Goal: Information Seeking & Learning: Compare options

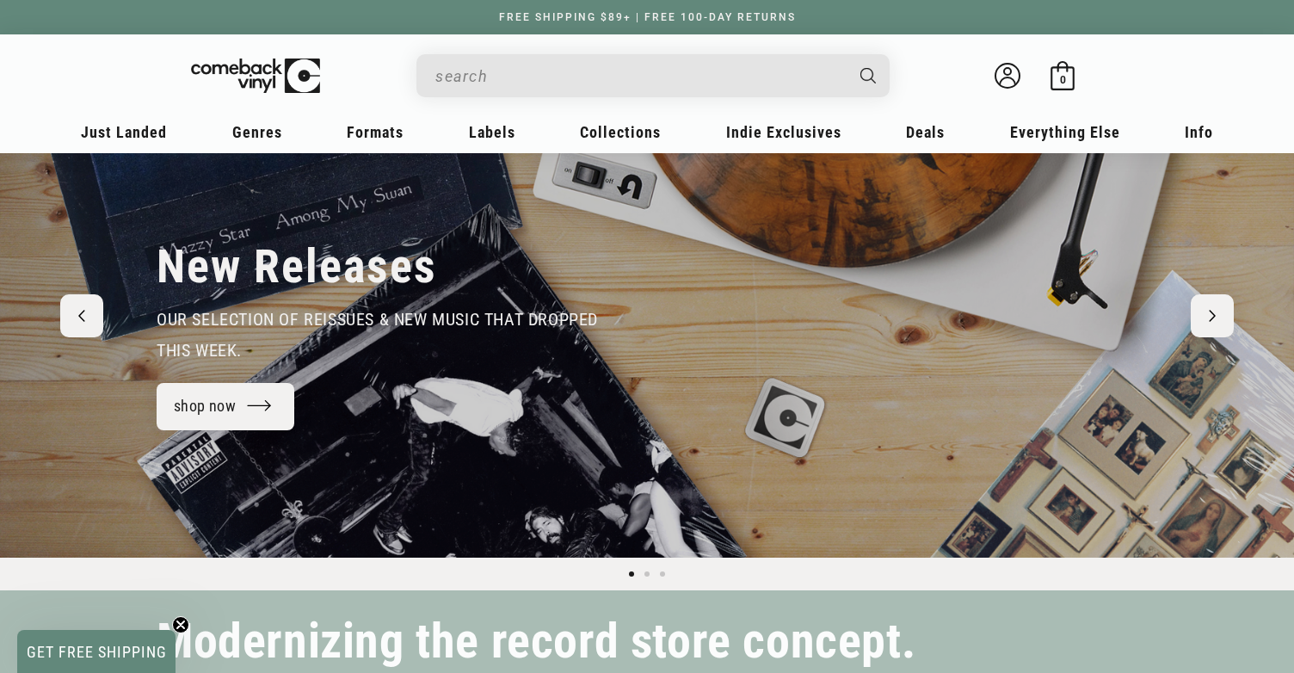
scroll to position [124, 0]
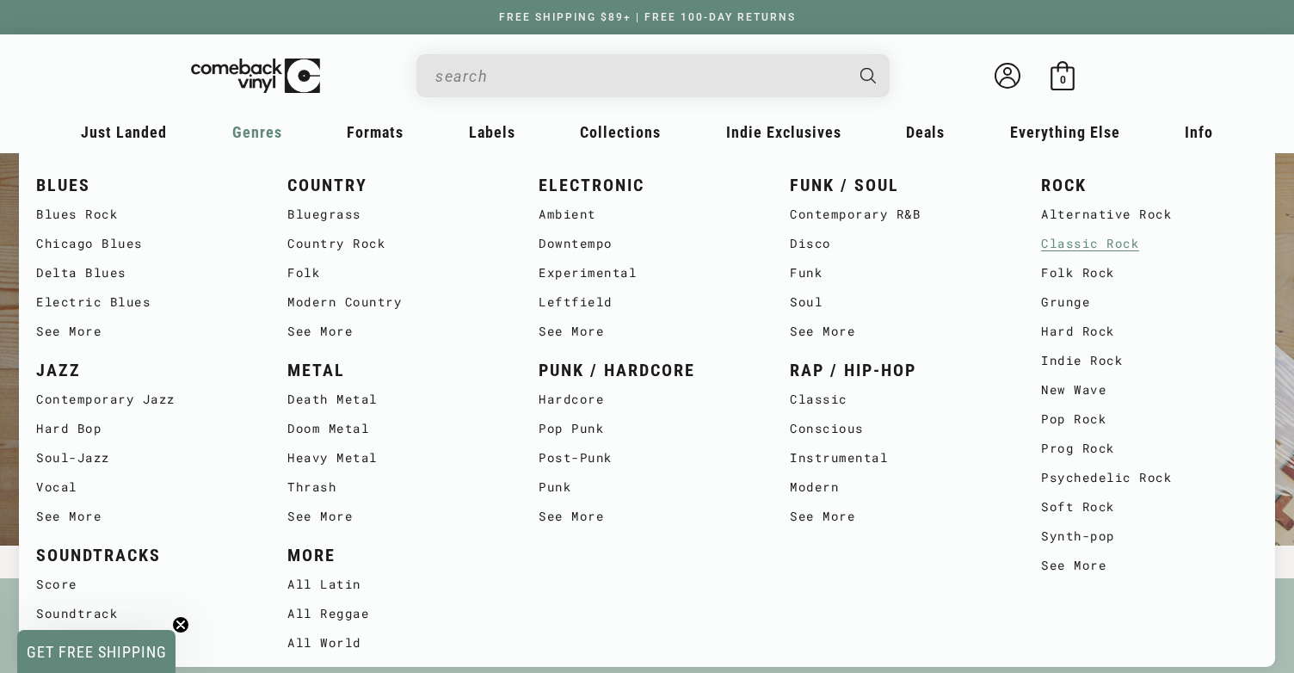
click at [1121, 244] on link "Classic Rock" at bounding box center [1149, 243] width 217 height 29
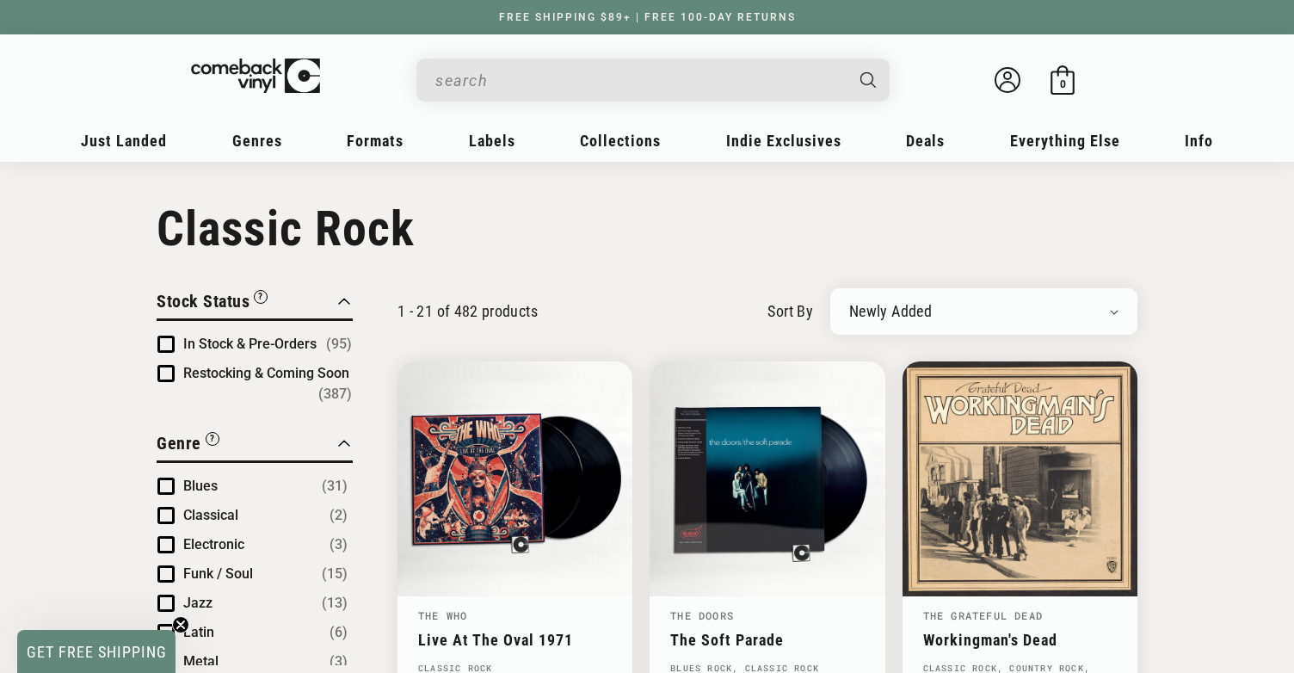
click at [565, 90] on input "When autocomplete results are available use up and down arrows to review and en…" at bounding box center [639, 80] width 408 height 35
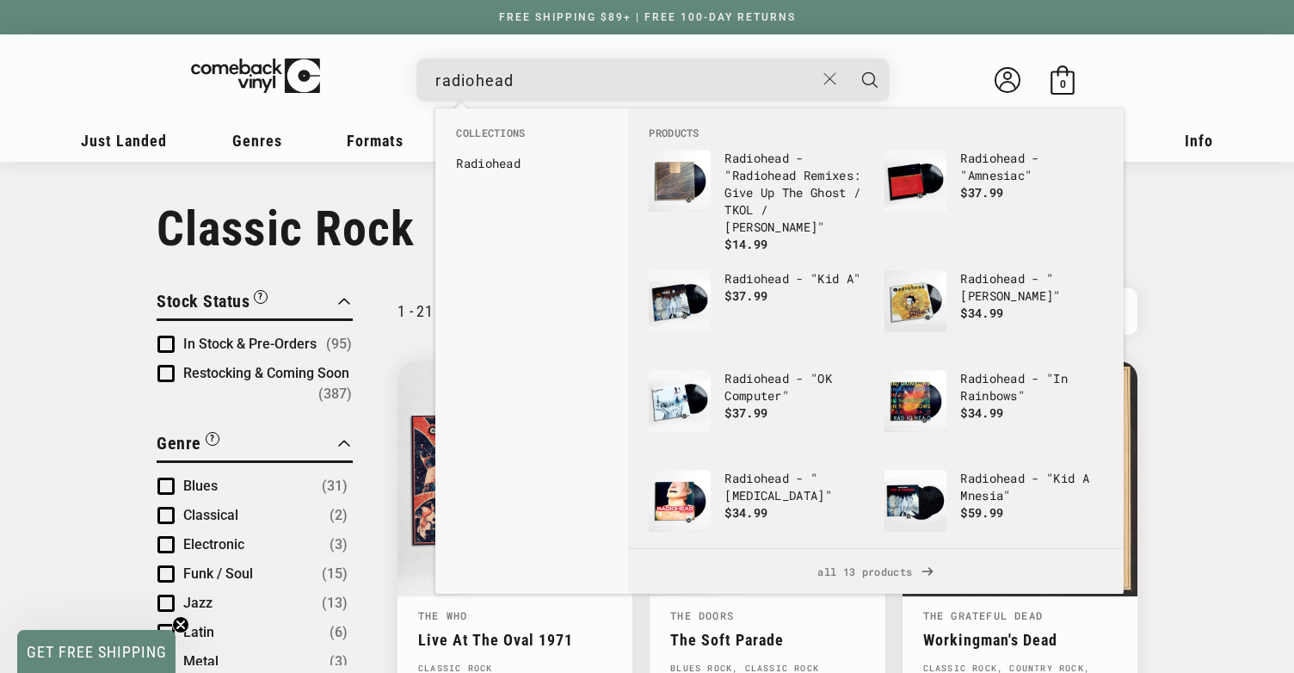
type input "radiohead"
click at [848, 58] on button "Search" at bounding box center [869, 79] width 43 height 43
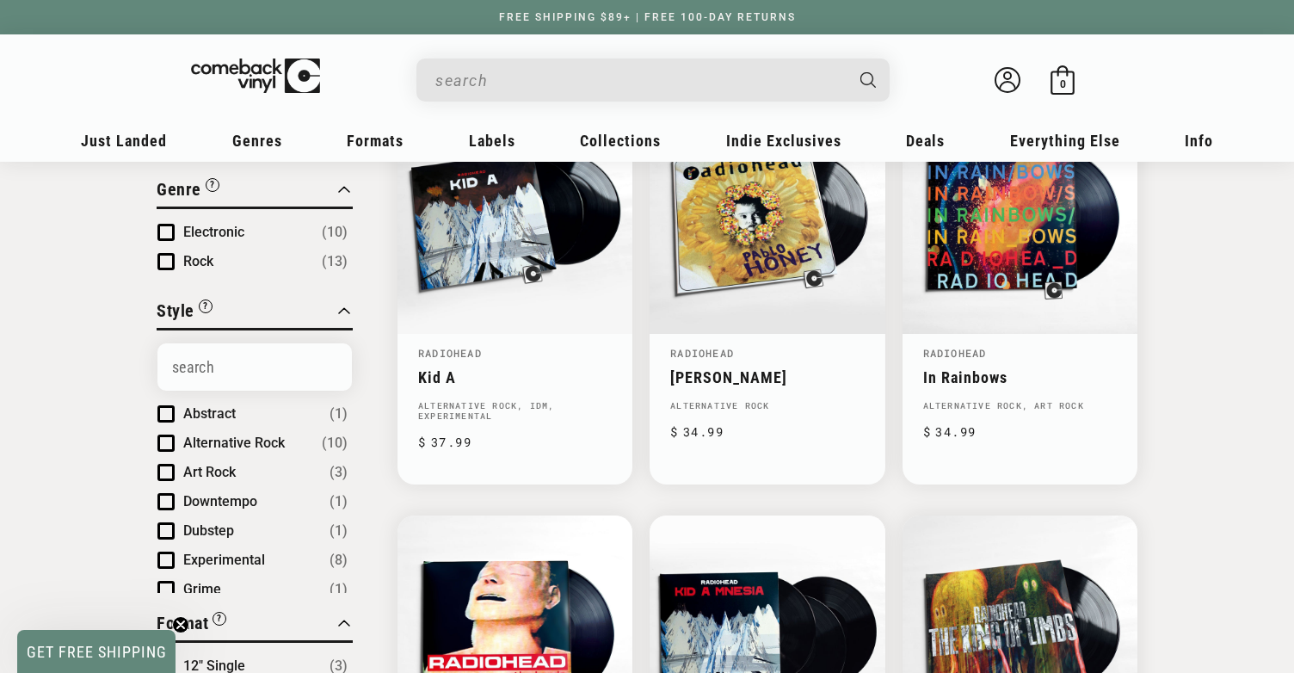
scroll to position [267, 0]
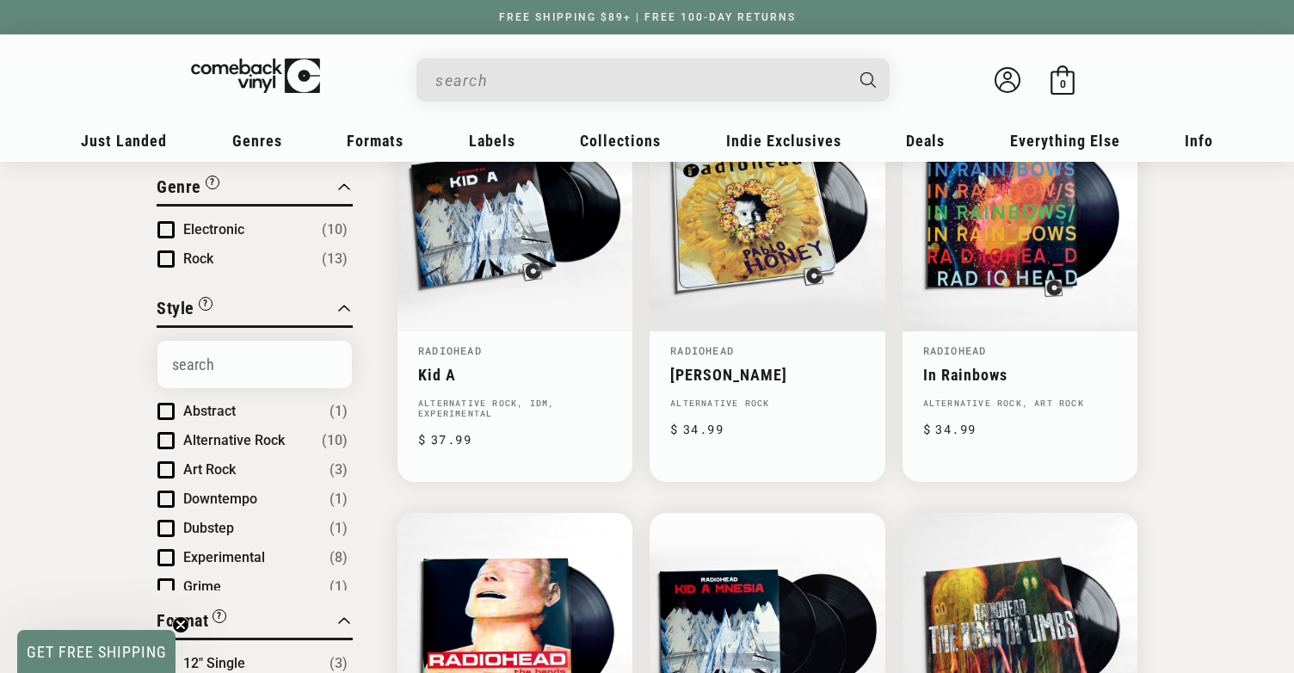
type input "radiohead"
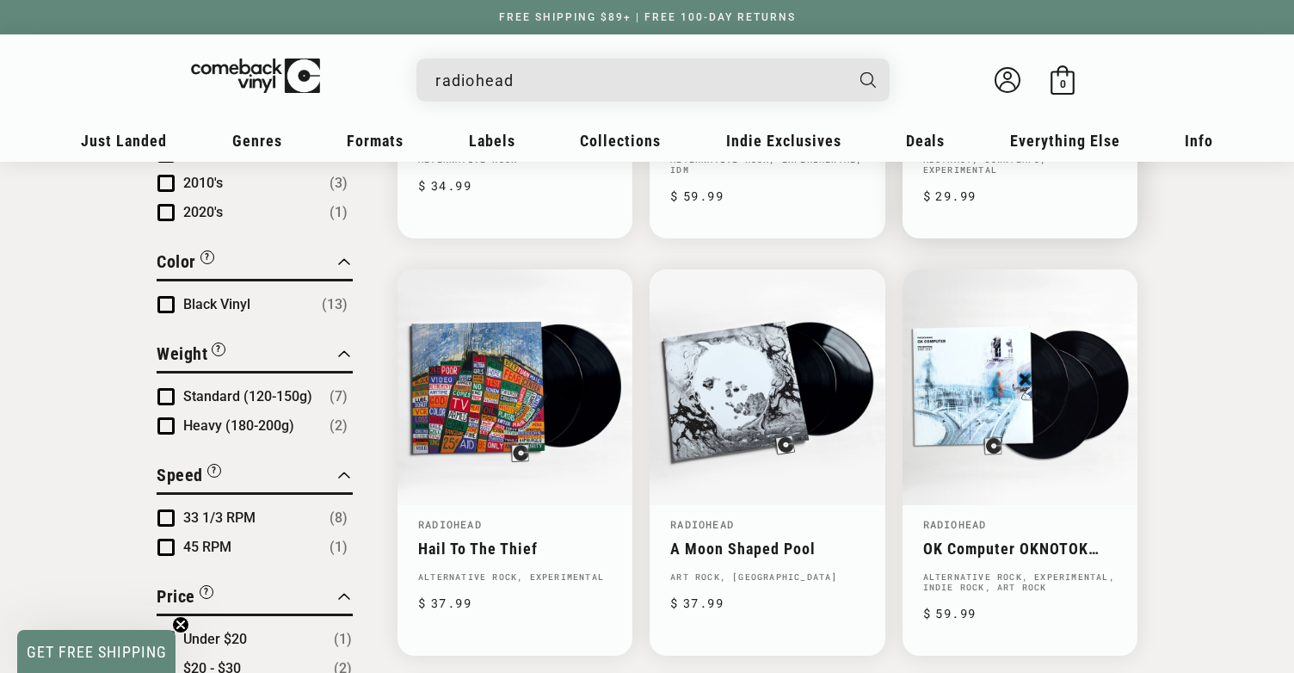
scroll to position [920, 0]
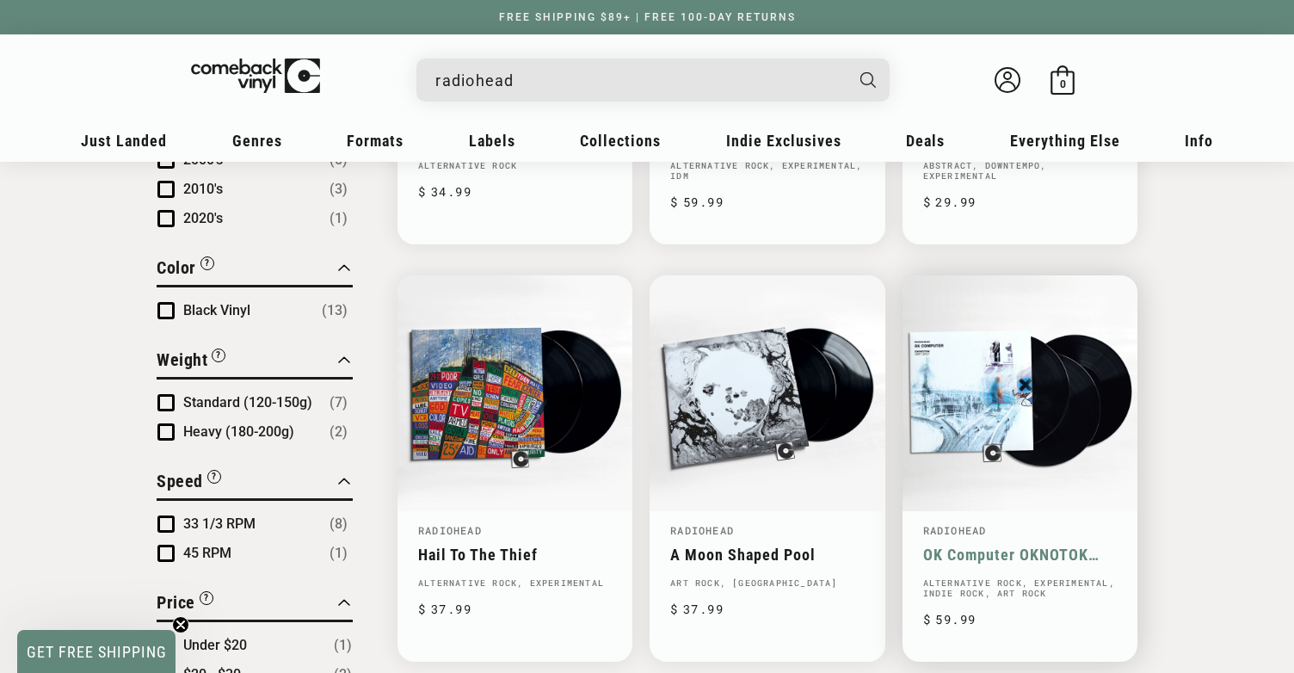
click at [990, 545] on link "OK Computer OKNOTOK 1997 2017" at bounding box center [1020, 554] width 194 height 18
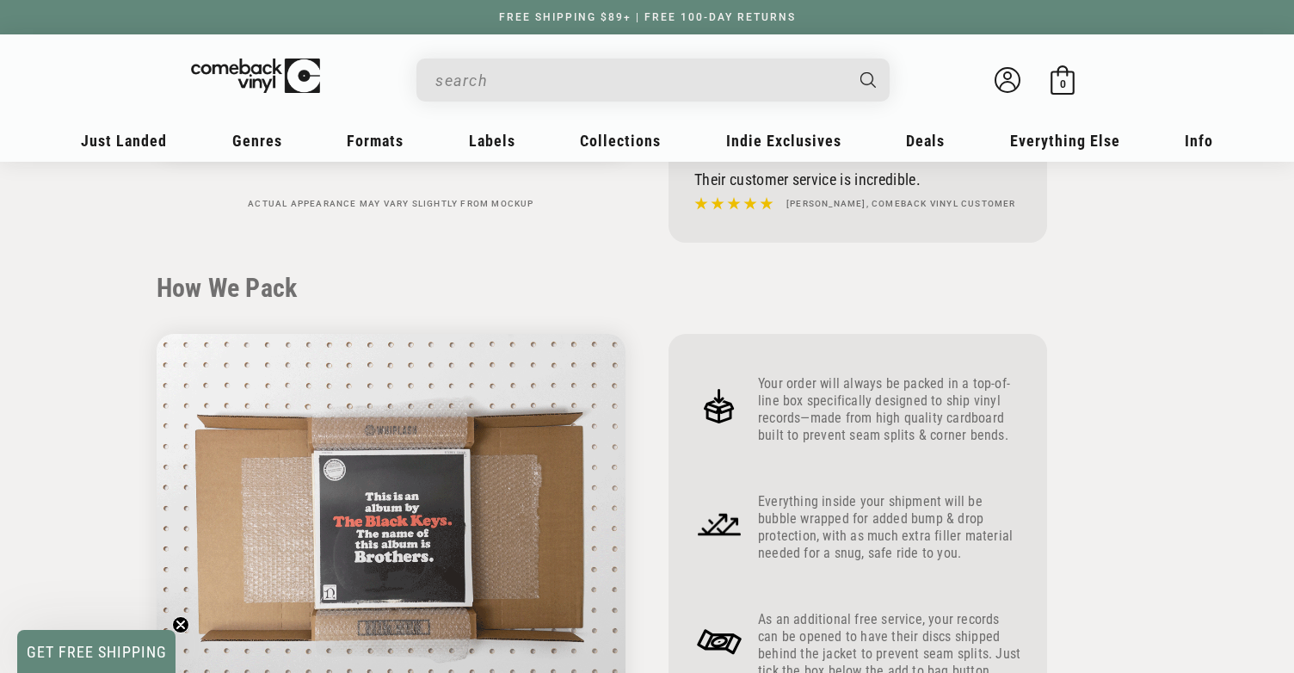
scroll to position [690, 0]
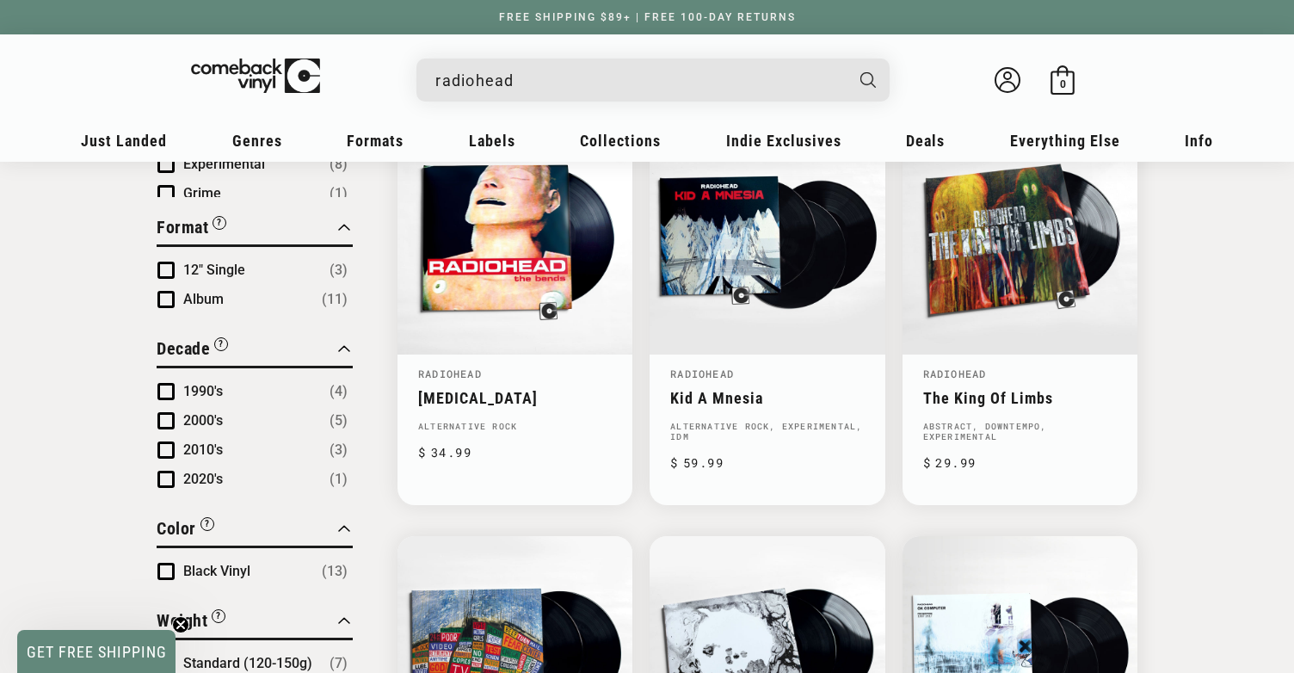
click at [570, 88] on input "radiohead" at bounding box center [639, 80] width 408 height 35
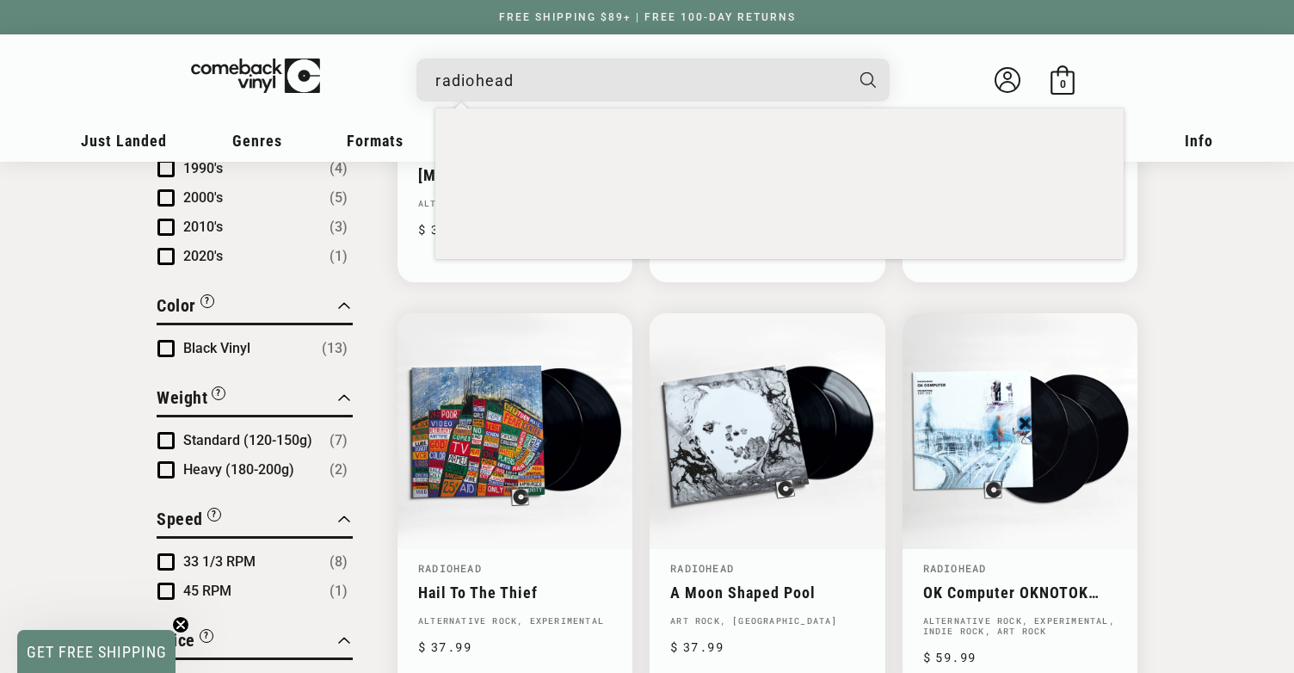
click at [570, 88] on input "radiohead" at bounding box center [639, 80] width 408 height 35
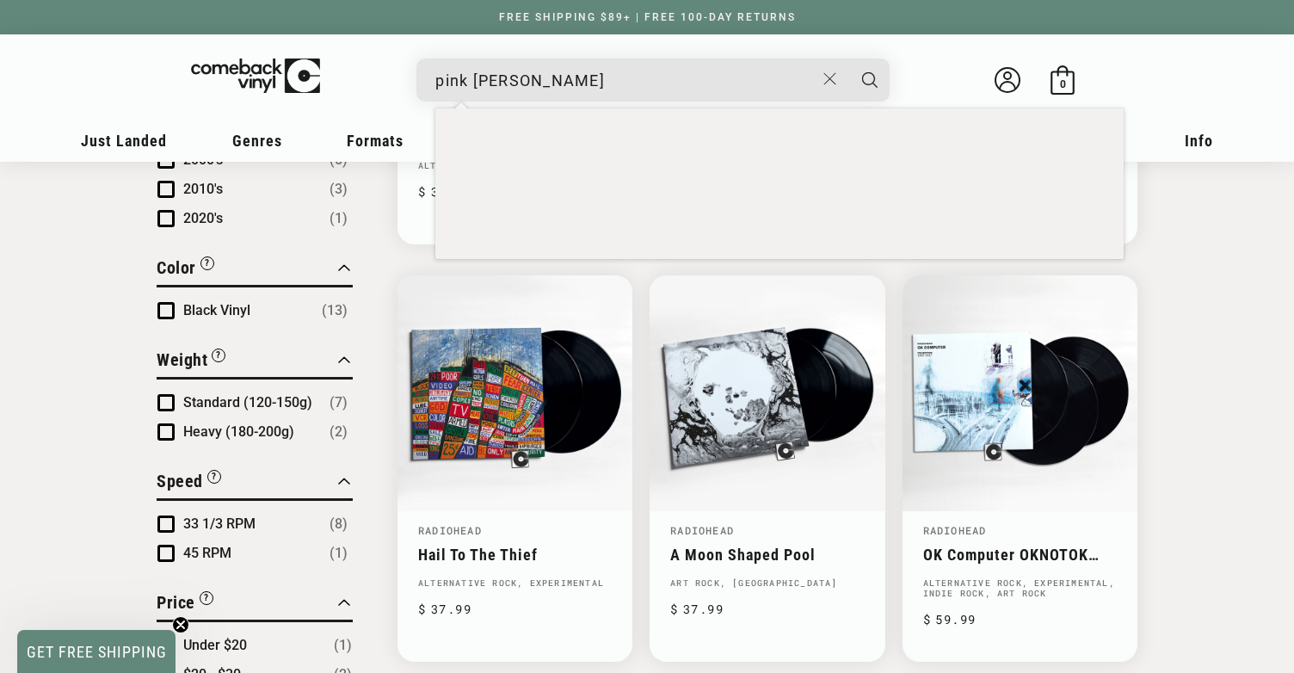
type input "pink [PERSON_NAME]"
click at [848, 58] on button "Search" at bounding box center [869, 79] width 43 height 43
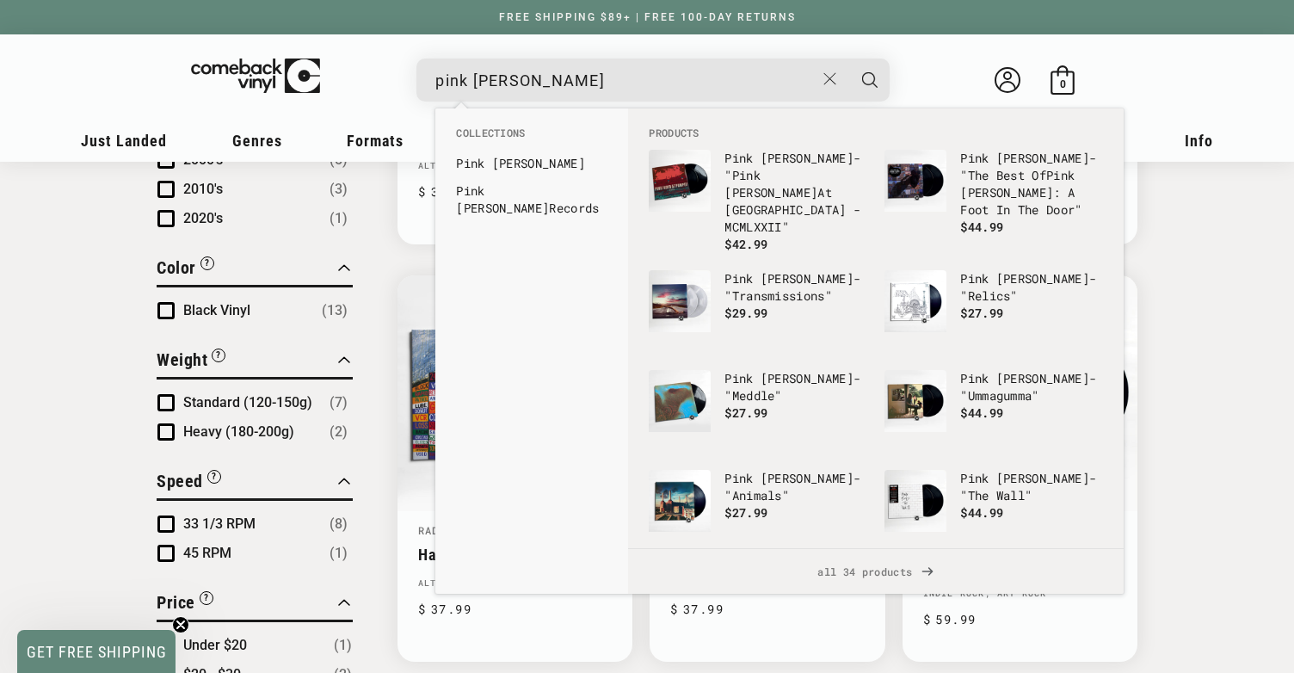
click at [848, 58] on button "Search" at bounding box center [869, 79] width 43 height 43
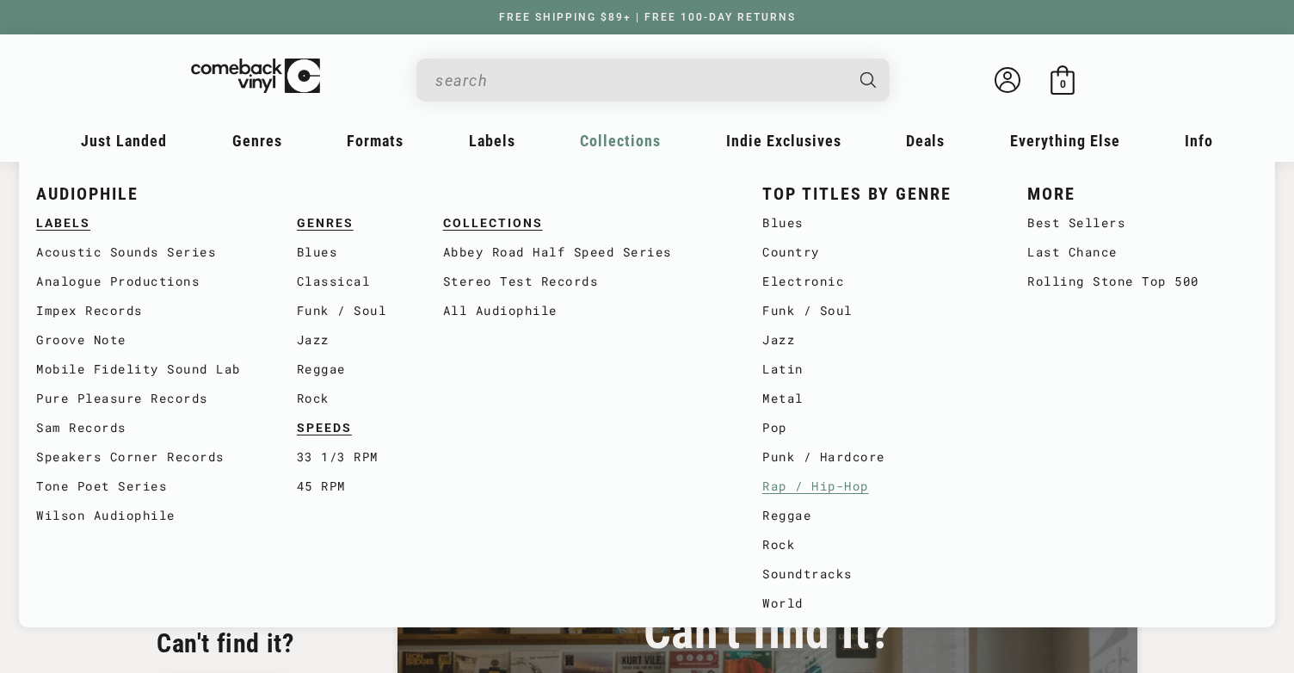
type input "pink [PERSON_NAME]"
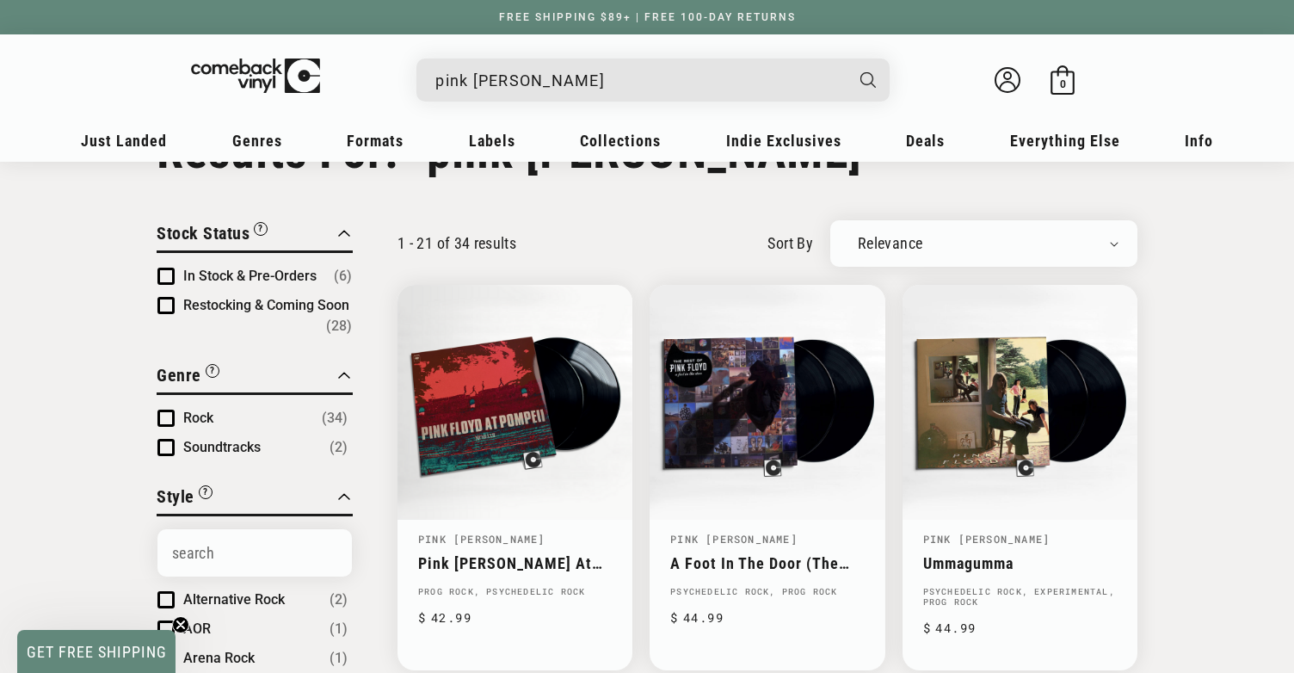
scroll to position [80, 0]
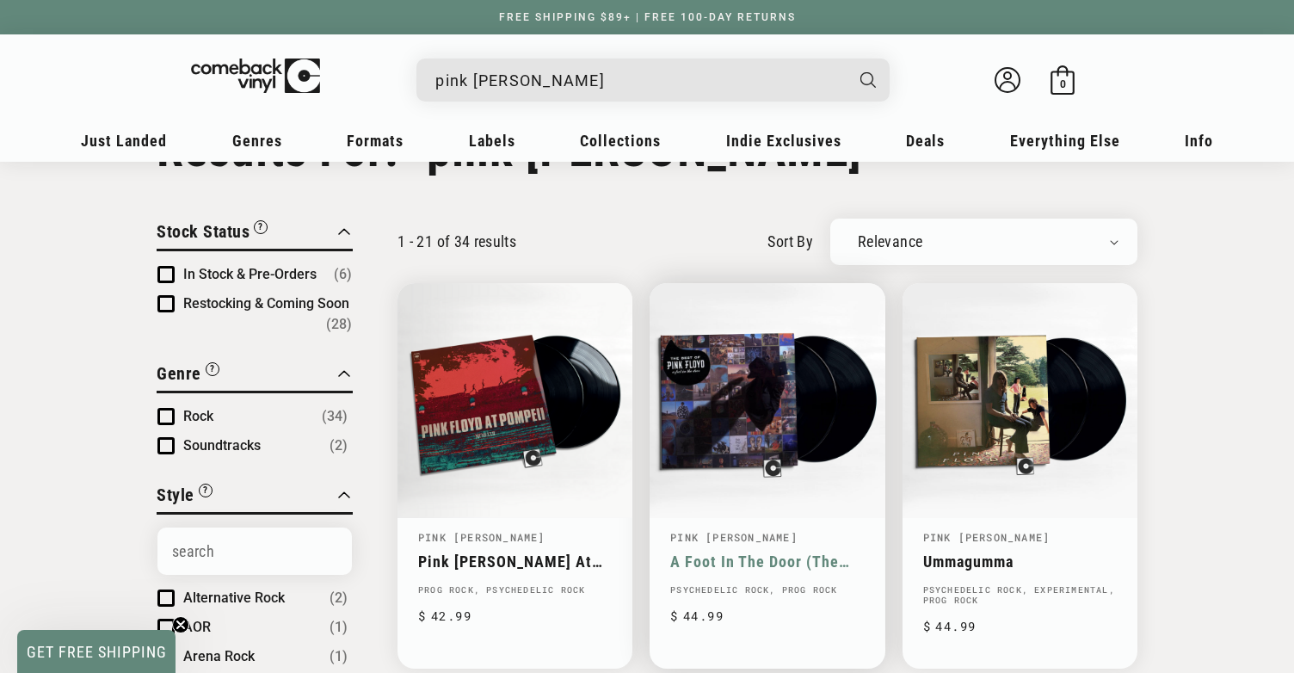
click at [686, 552] on link "A Foot In The Door (The Best Of Pink Floyd)" at bounding box center [767, 561] width 194 height 18
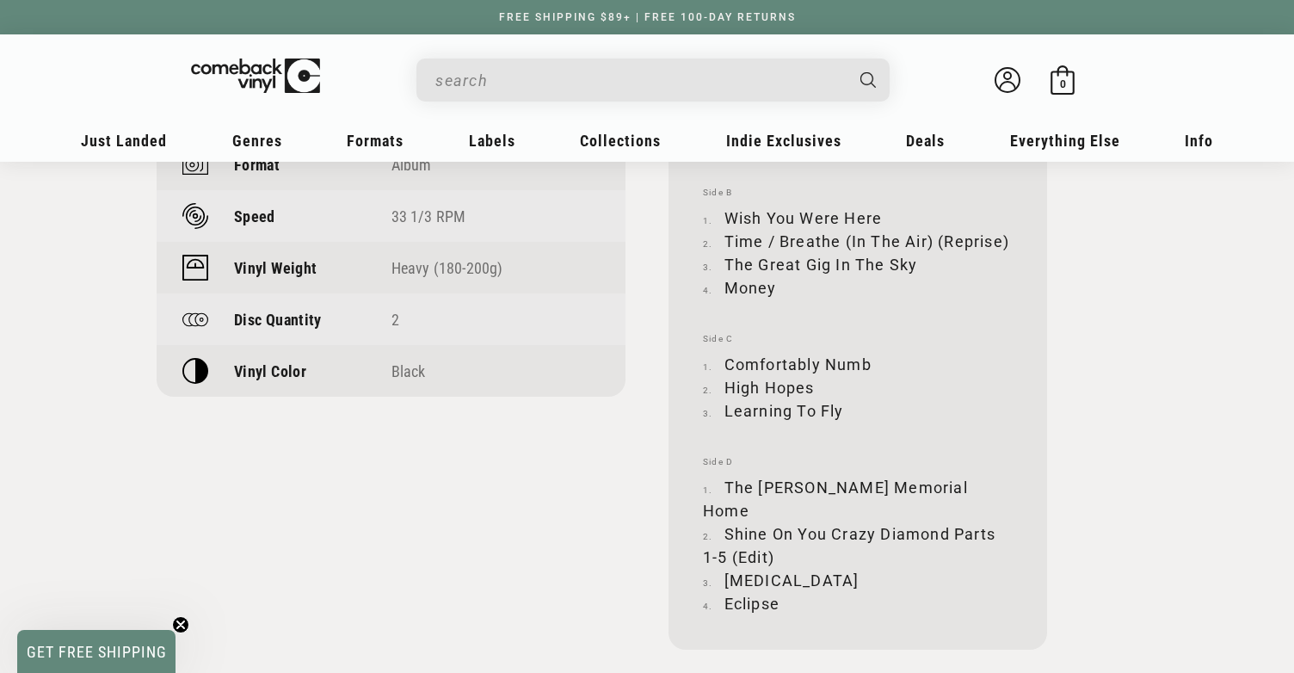
scroll to position [1550, 0]
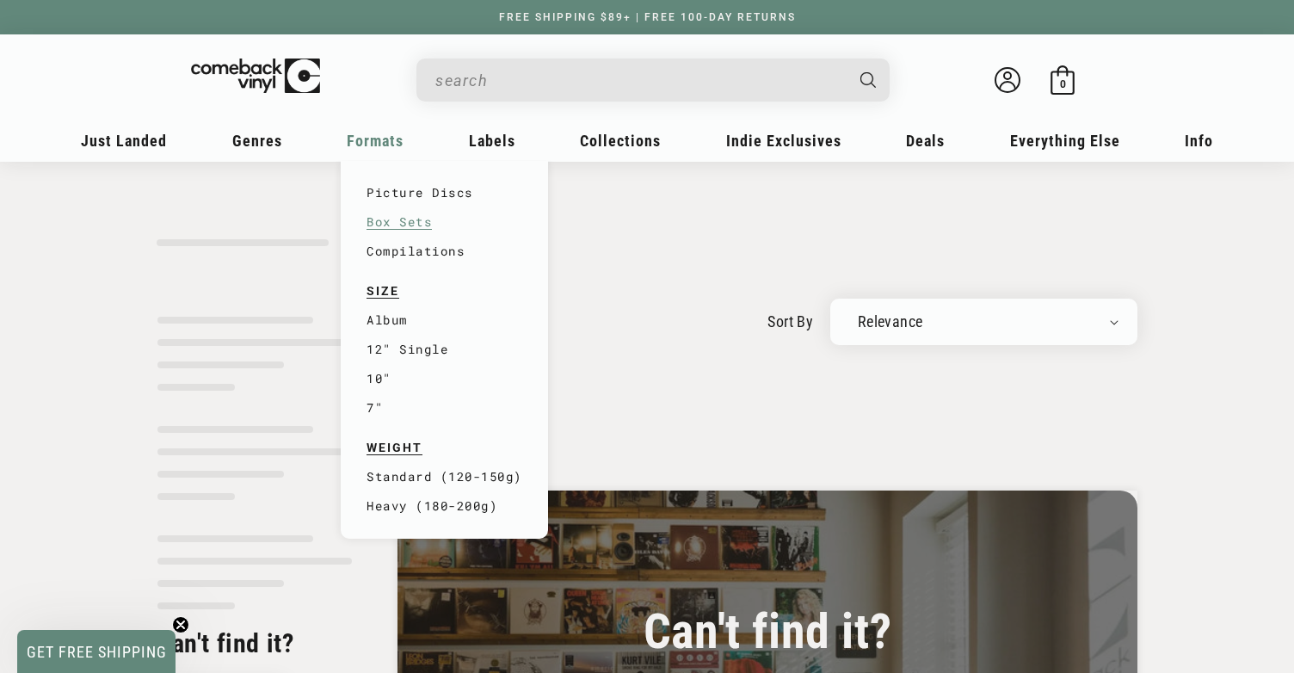
type input "pink floyd"
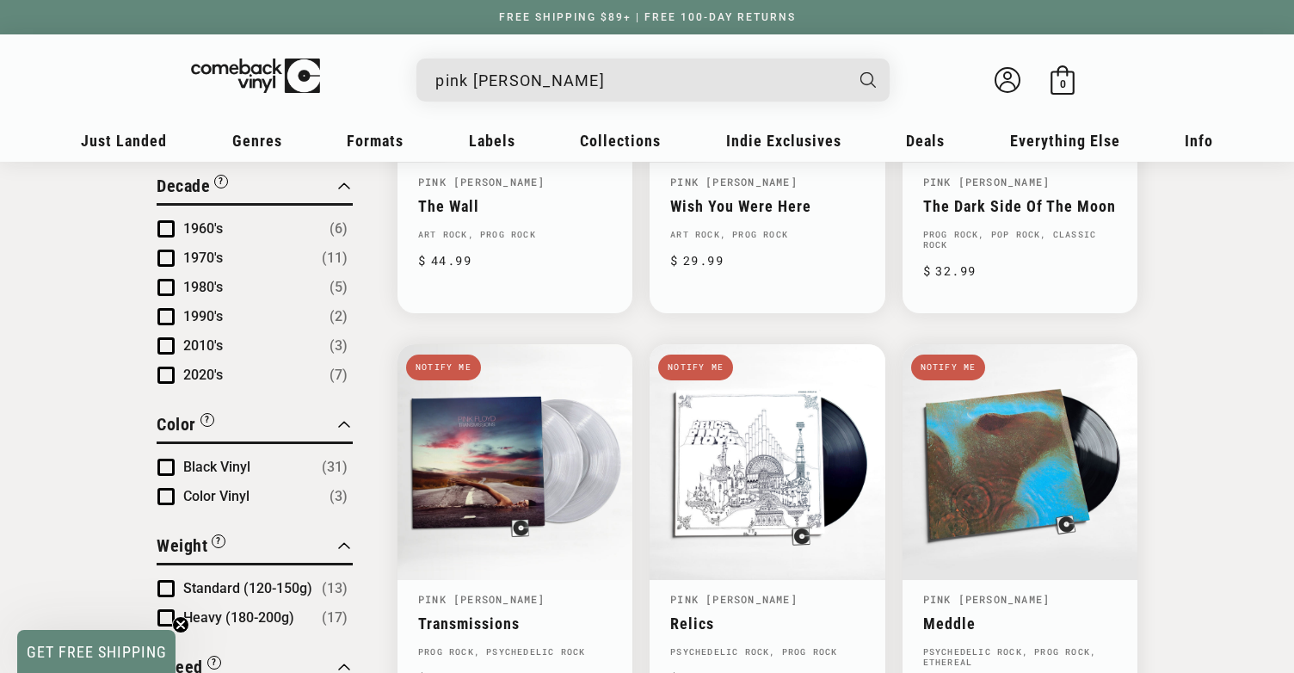
scroll to position [1086, 0]
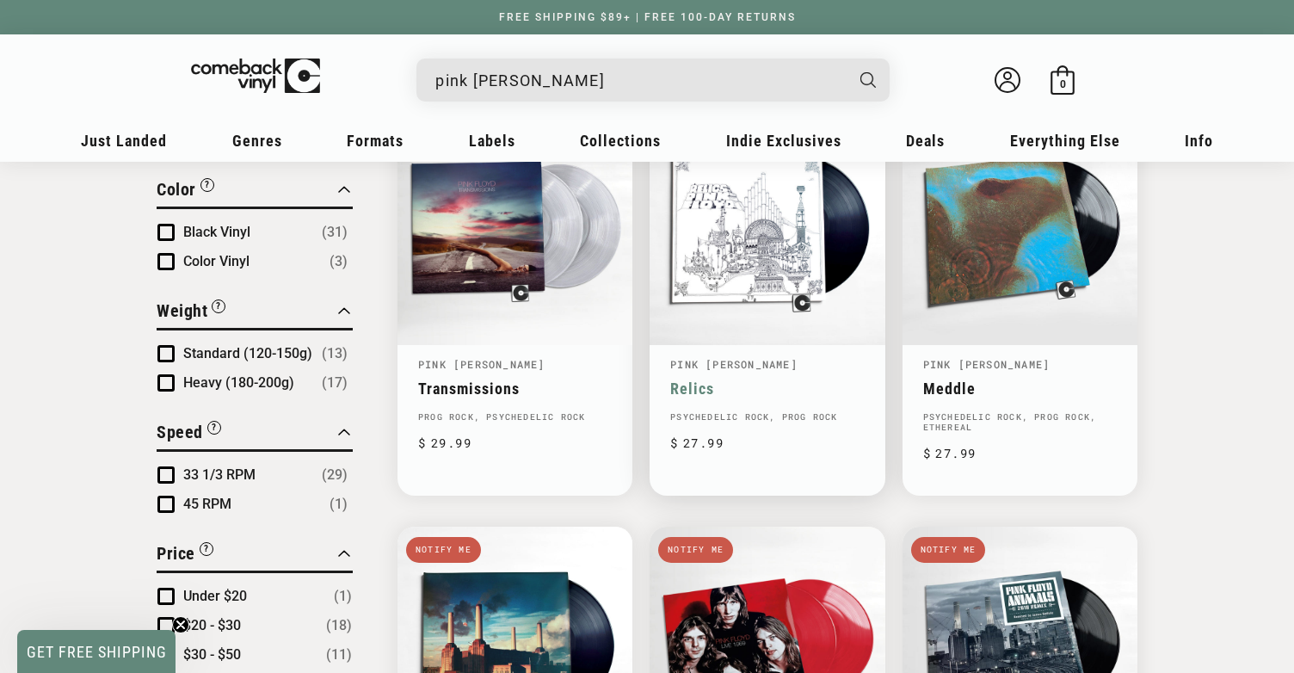
click at [759, 379] on link "Relics" at bounding box center [767, 388] width 194 height 18
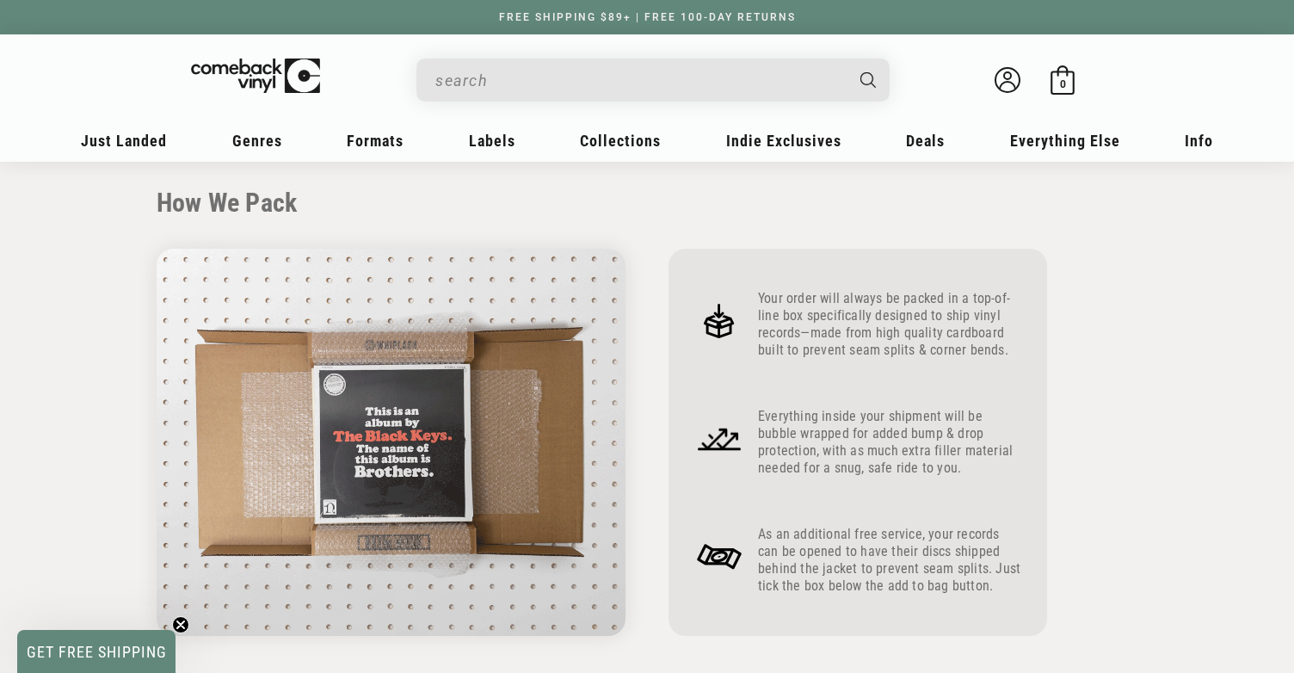
scroll to position [638, 0]
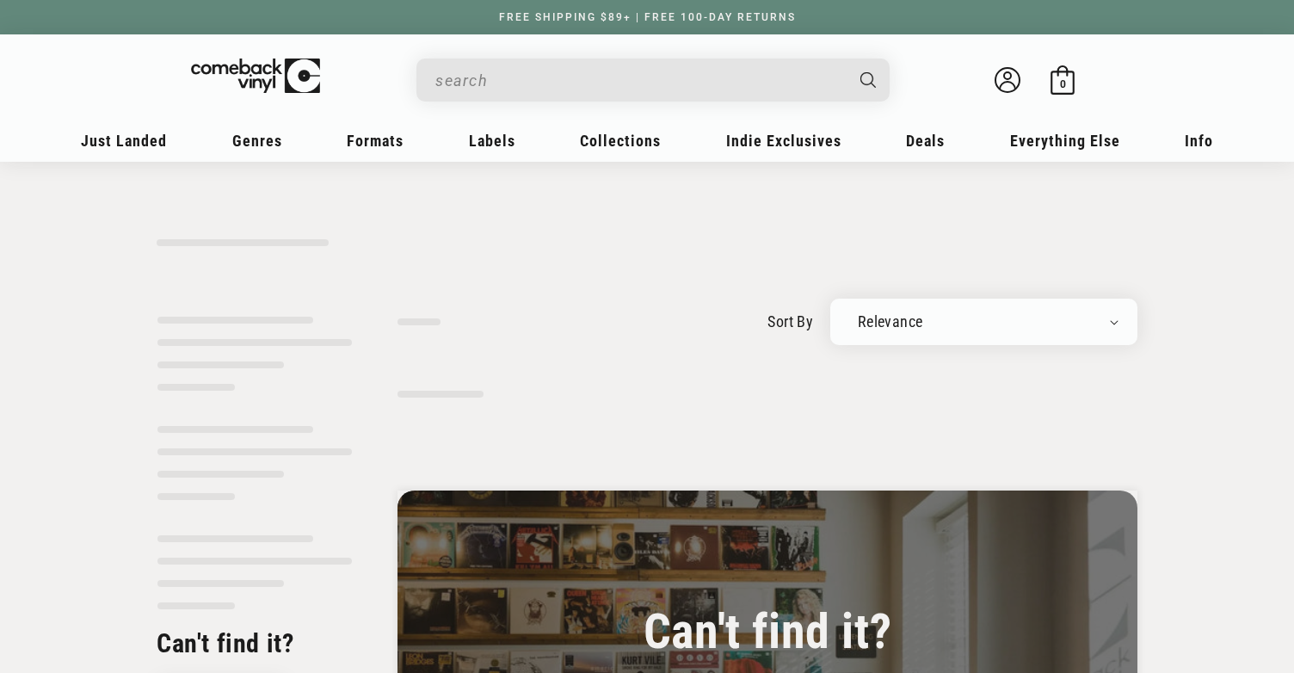
type input "pink [PERSON_NAME]"
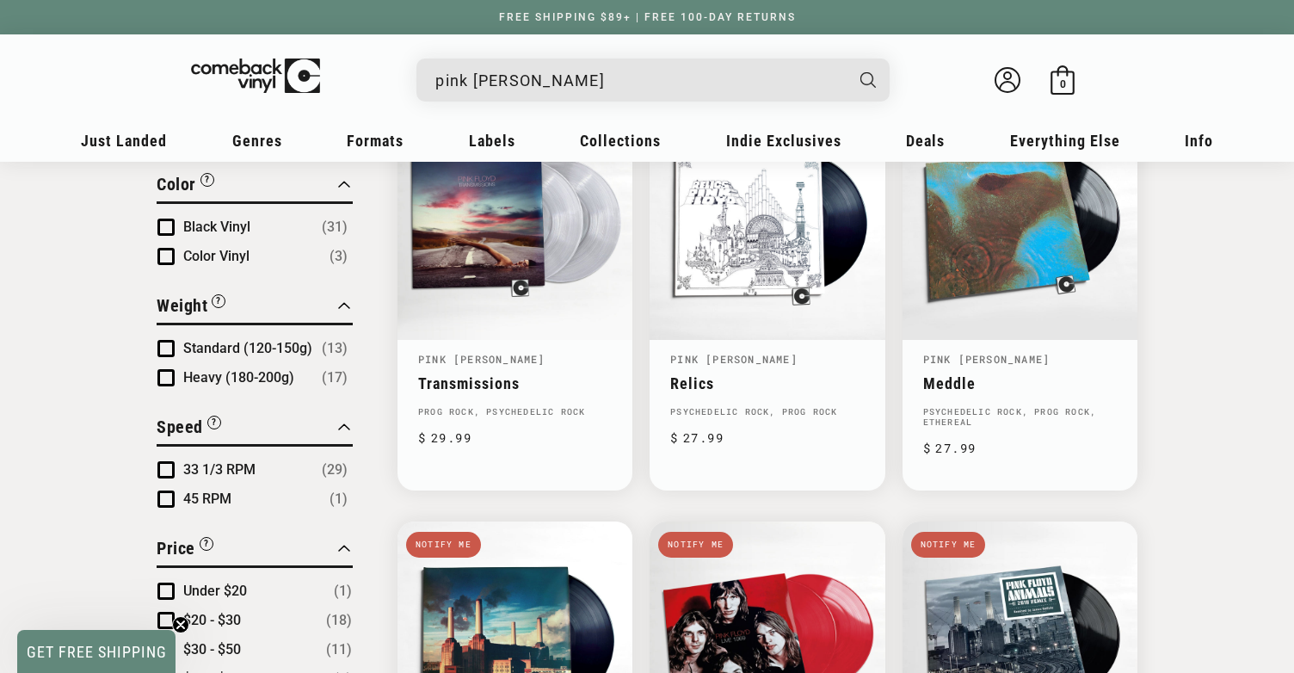
scroll to position [864, 0]
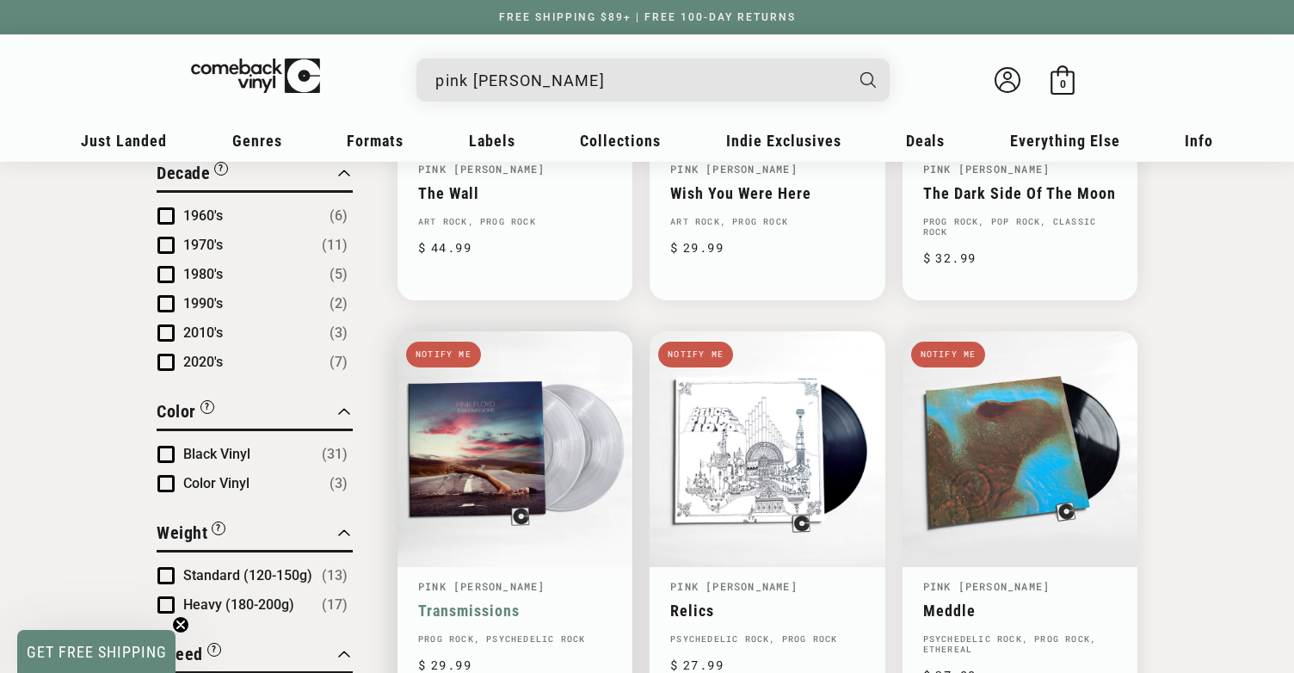
click at [487, 601] on link "Transmissions" at bounding box center [515, 610] width 194 height 18
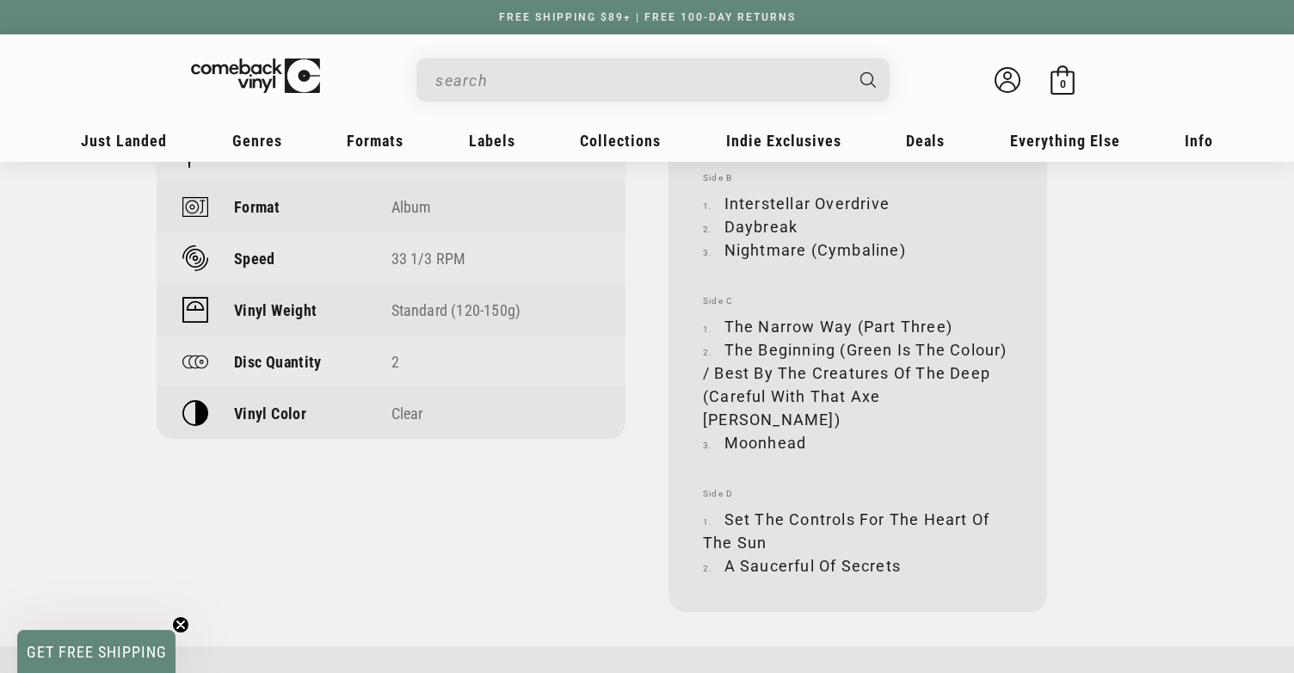
scroll to position [1409, 0]
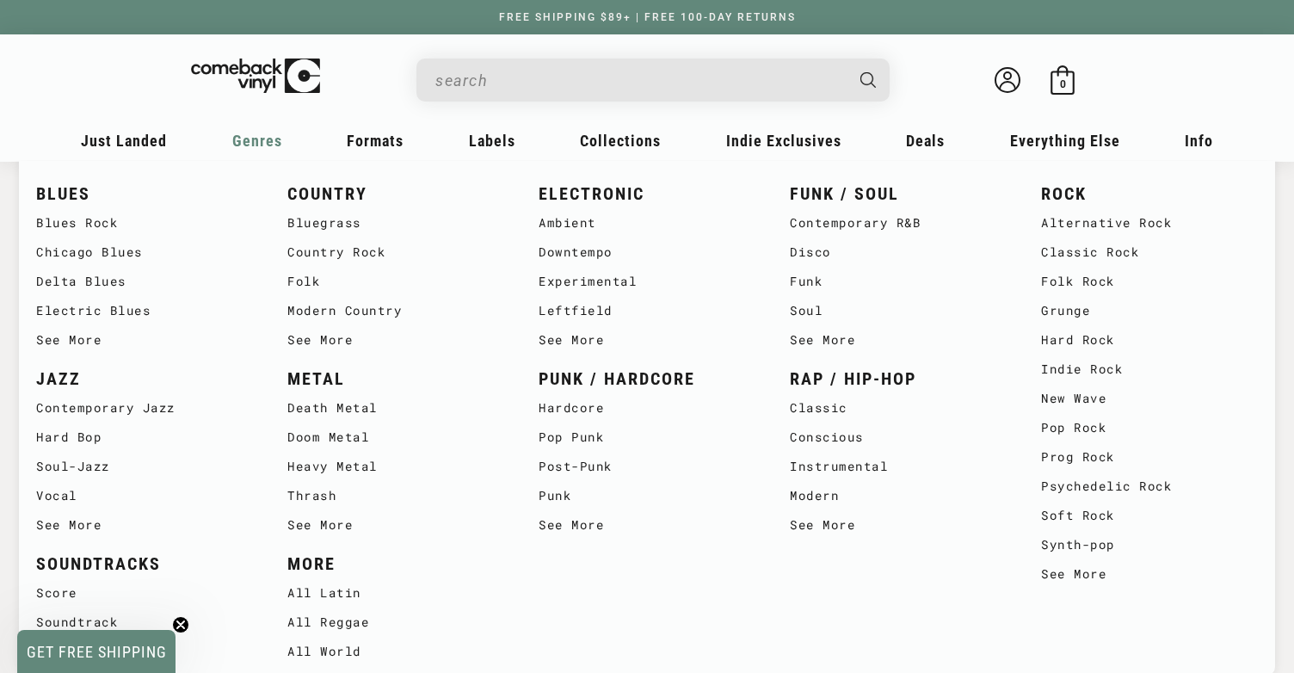
type input "pink floyd"
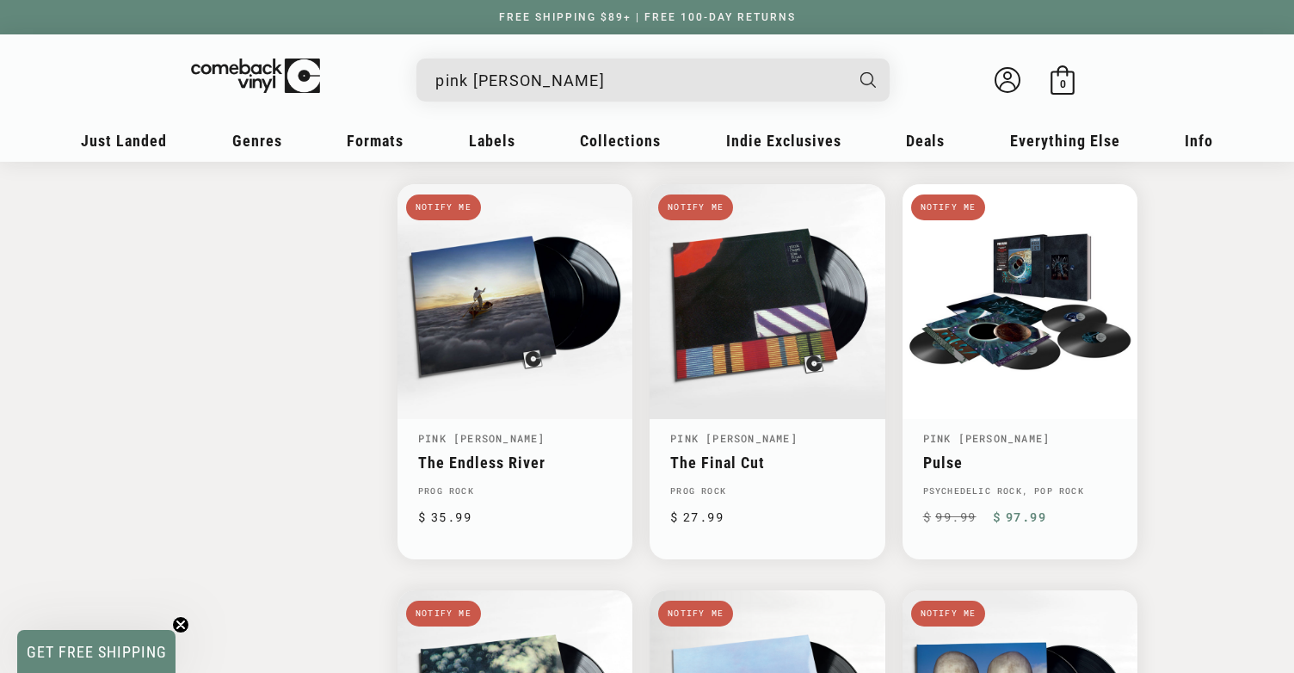
scroll to position [1836, 0]
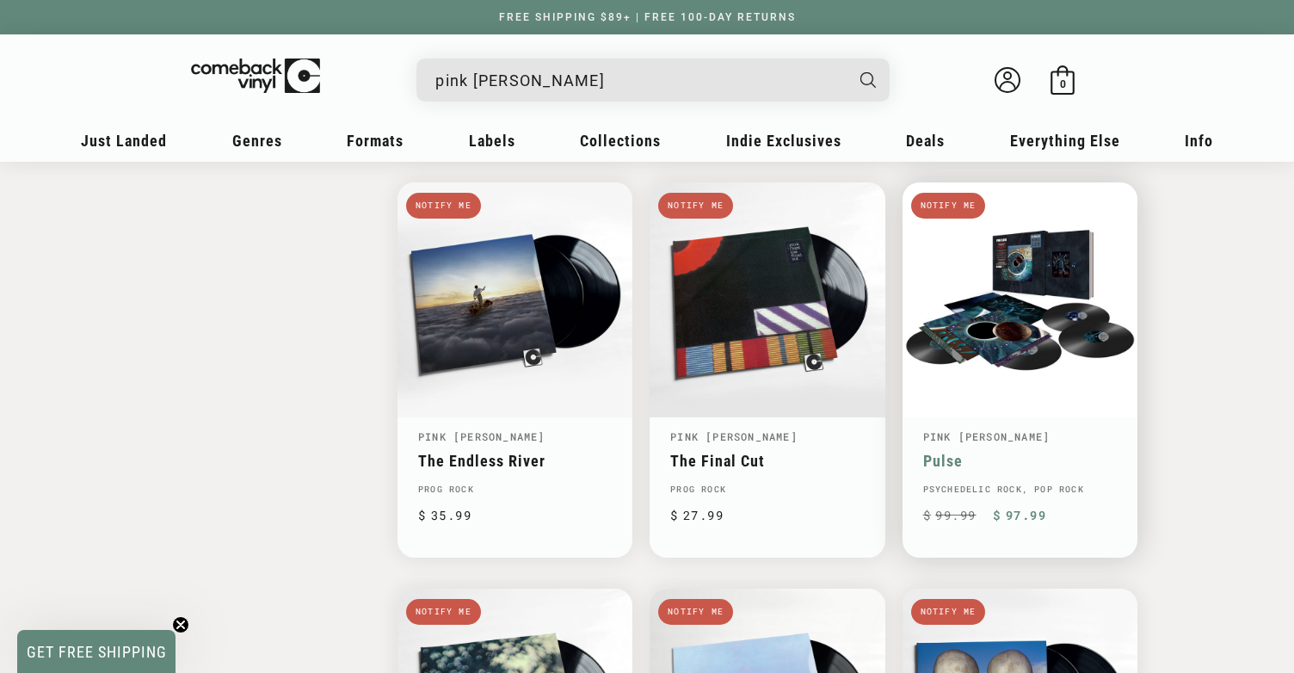
click at [1007, 452] on link "Pulse" at bounding box center [1020, 461] width 194 height 18
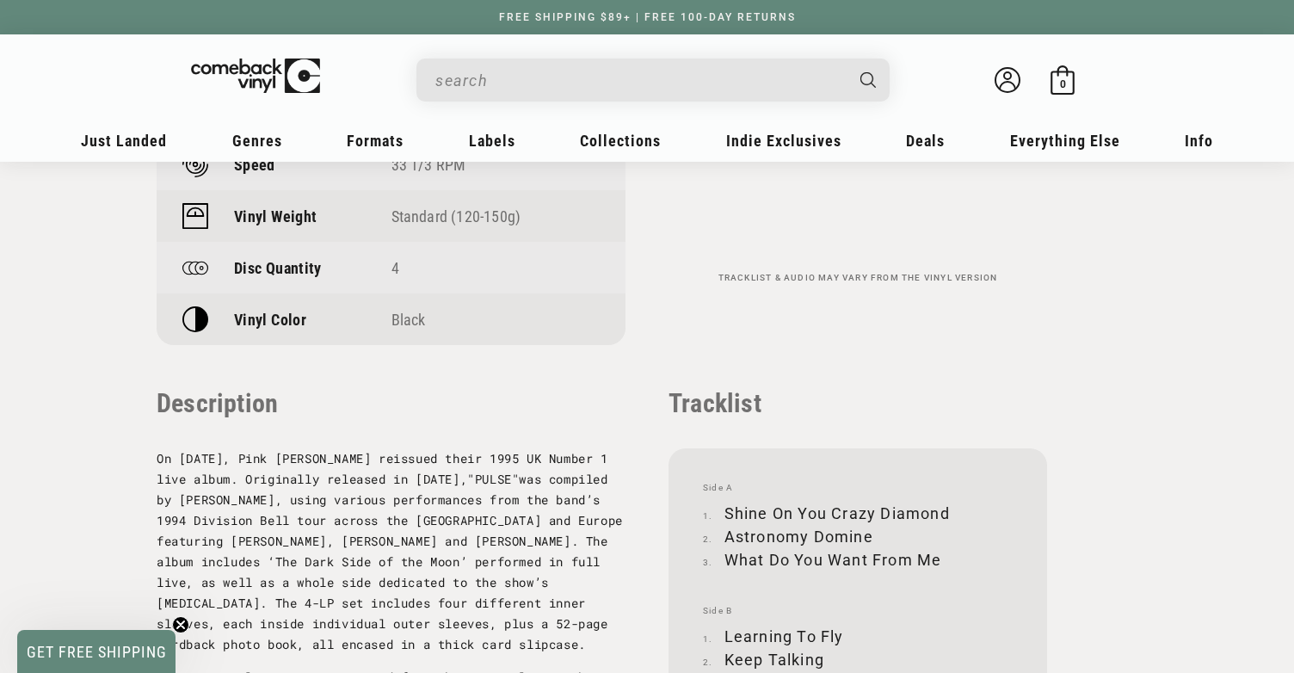
scroll to position [1486, 0]
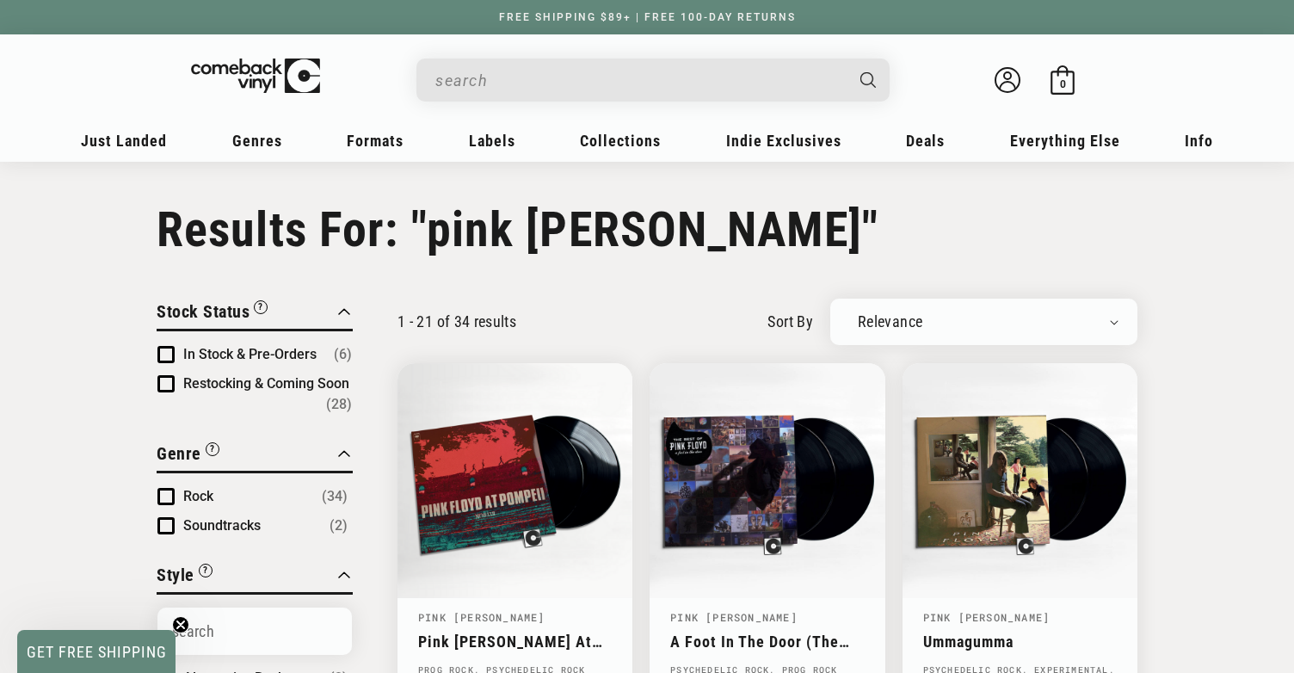
type input "pink [PERSON_NAME]"
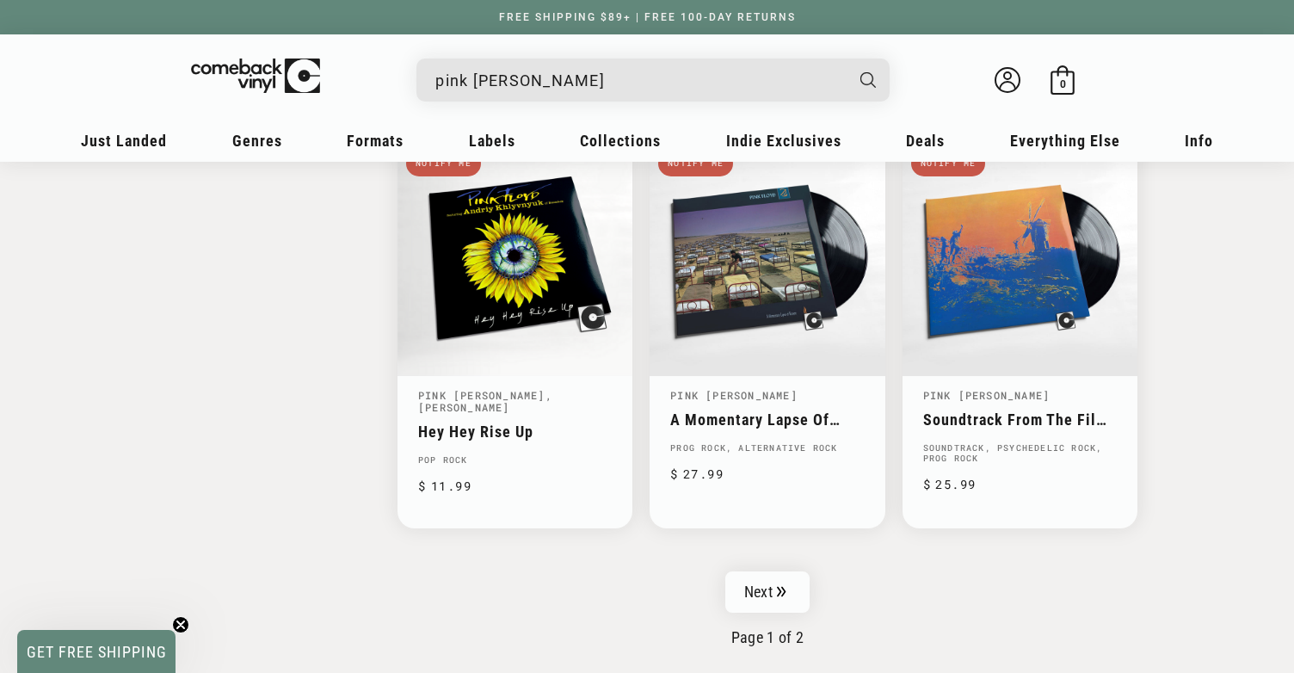
scroll to position [2695, 0]
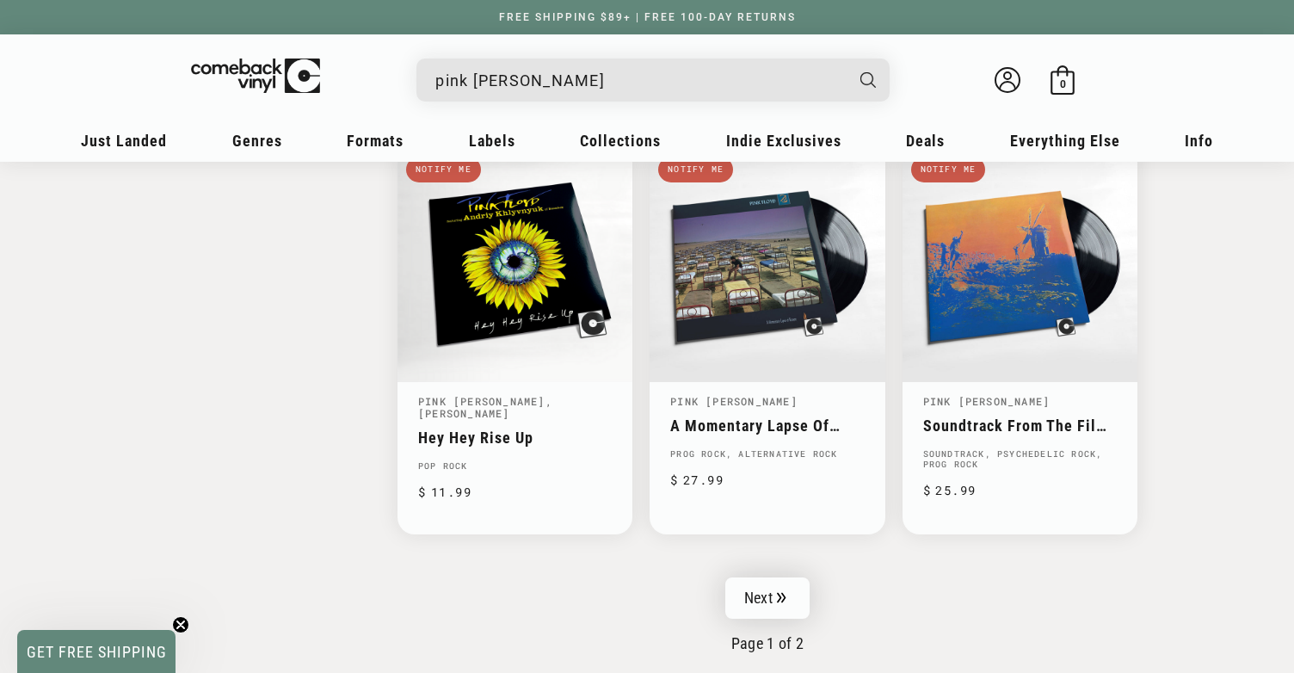
click at [790, 587] on link "Next" at bounding box center [767, 597] width 84 height 41
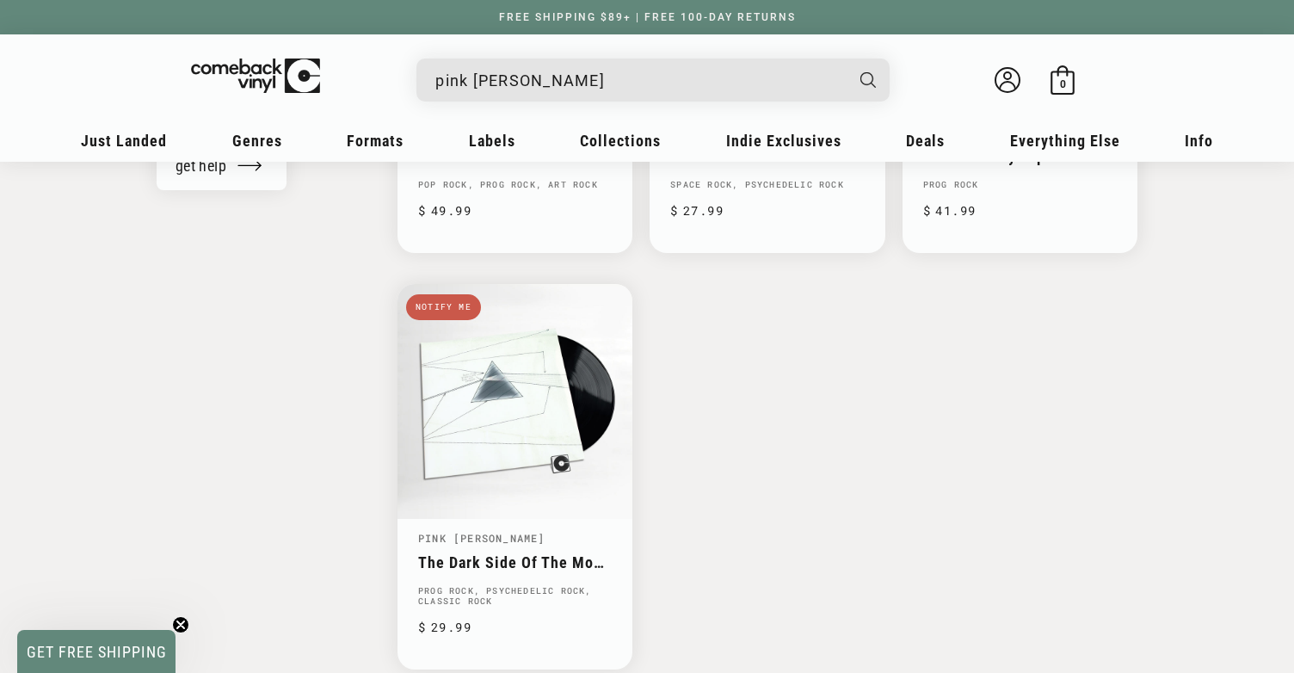
scroll to position [1730, 0]
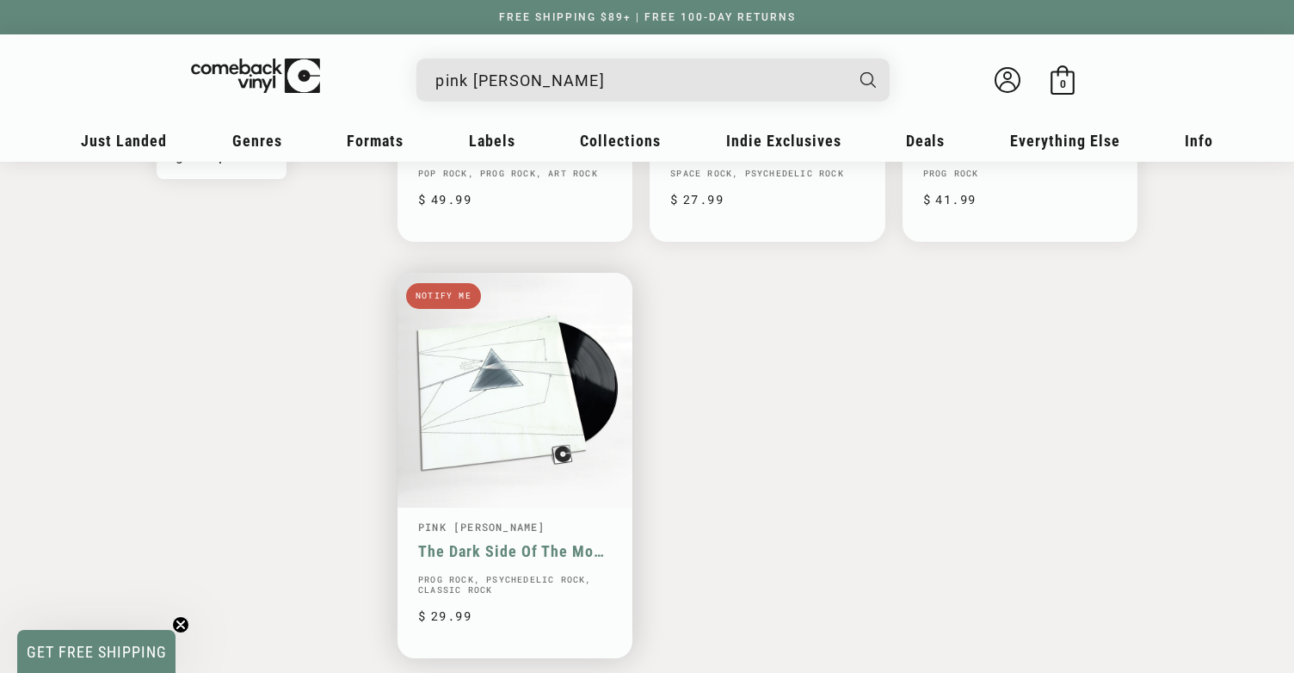
click at [444, 542] on link "The Dark Side Of The Moon (Live At [GEOGRAPHIC_DATA] 1974)" at bounding box center [515, 551] width 194 height 18
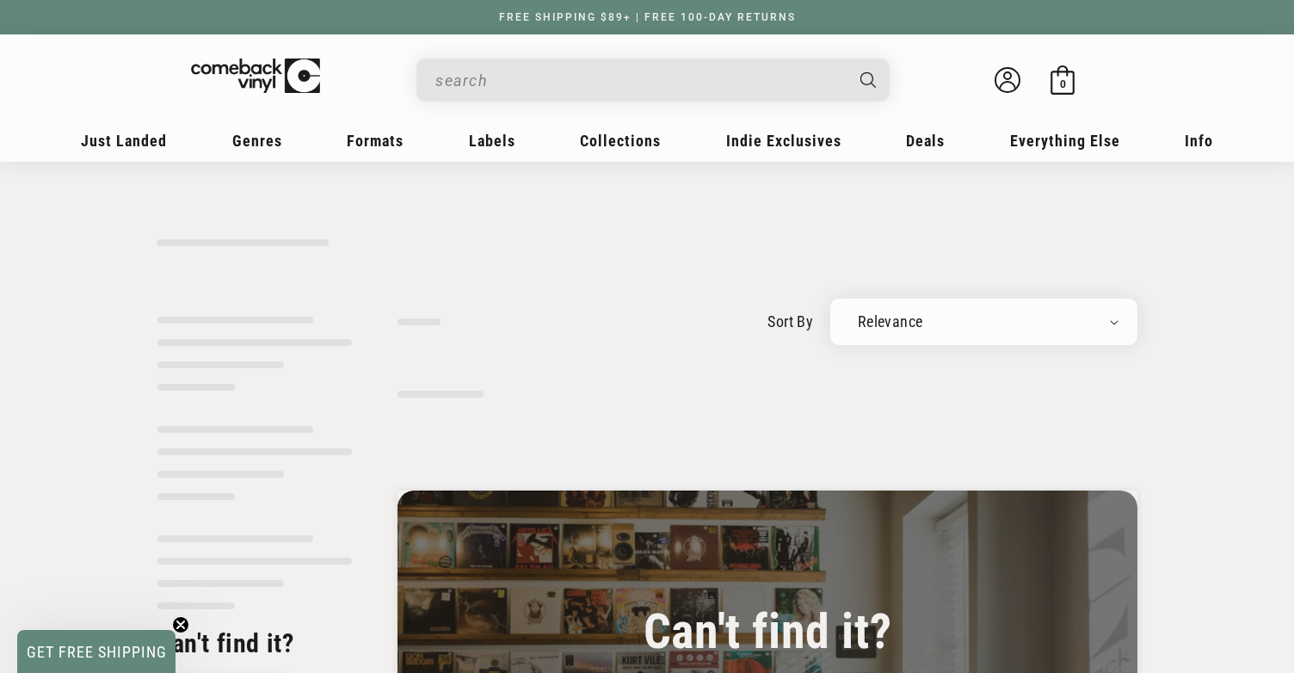
type input "pink [PERSON_NAME]"
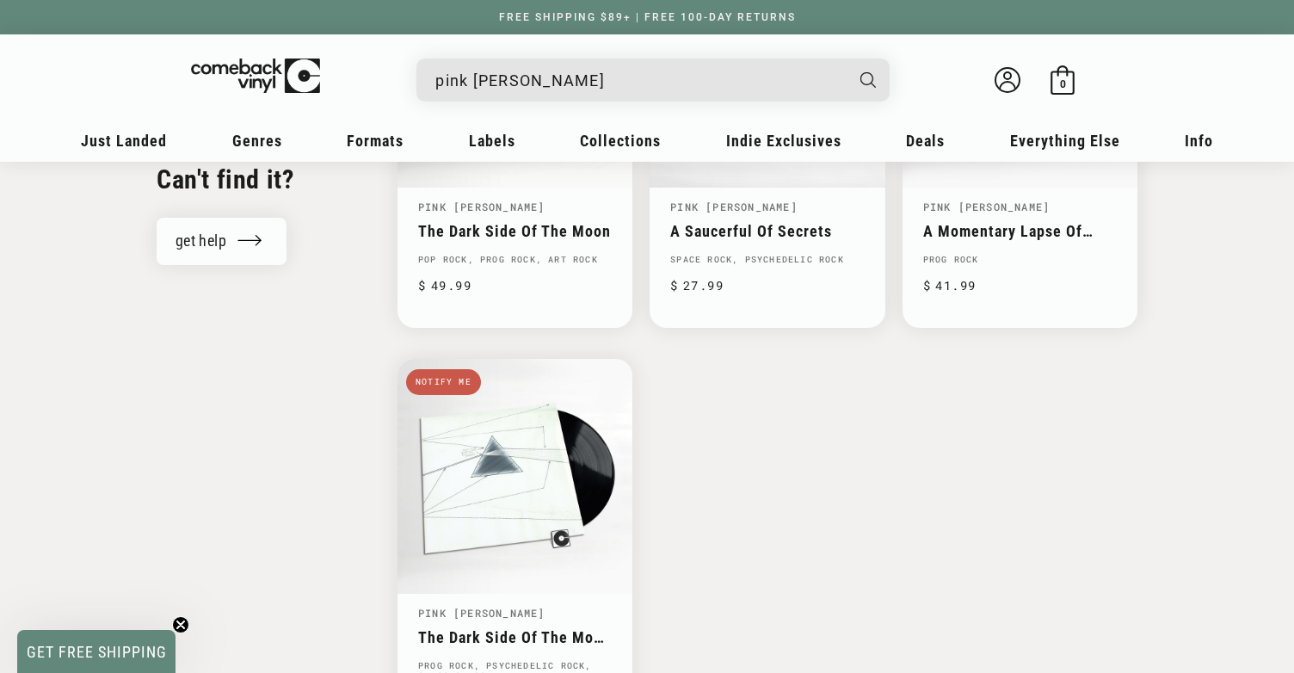
click at [618, 81] on input "pink [PERSON_NAME]" at bounding box center [639, 80] width 408 height 35
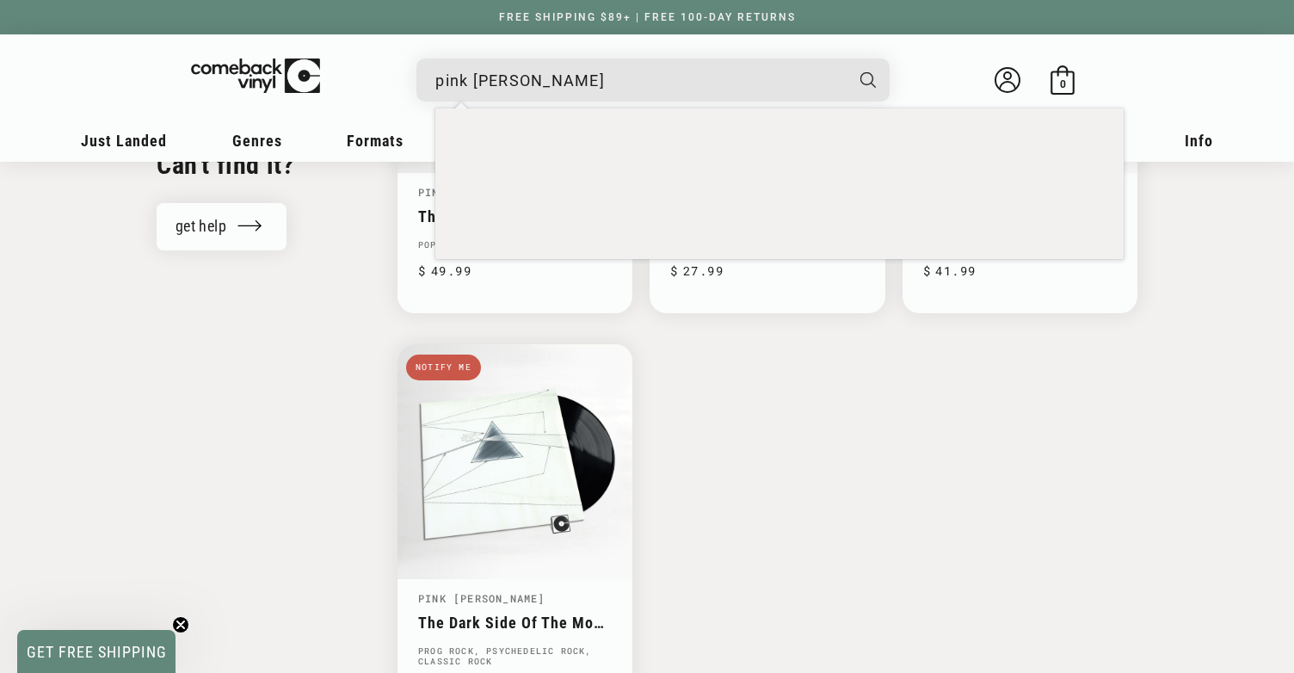
scroll to position [1730, 0]
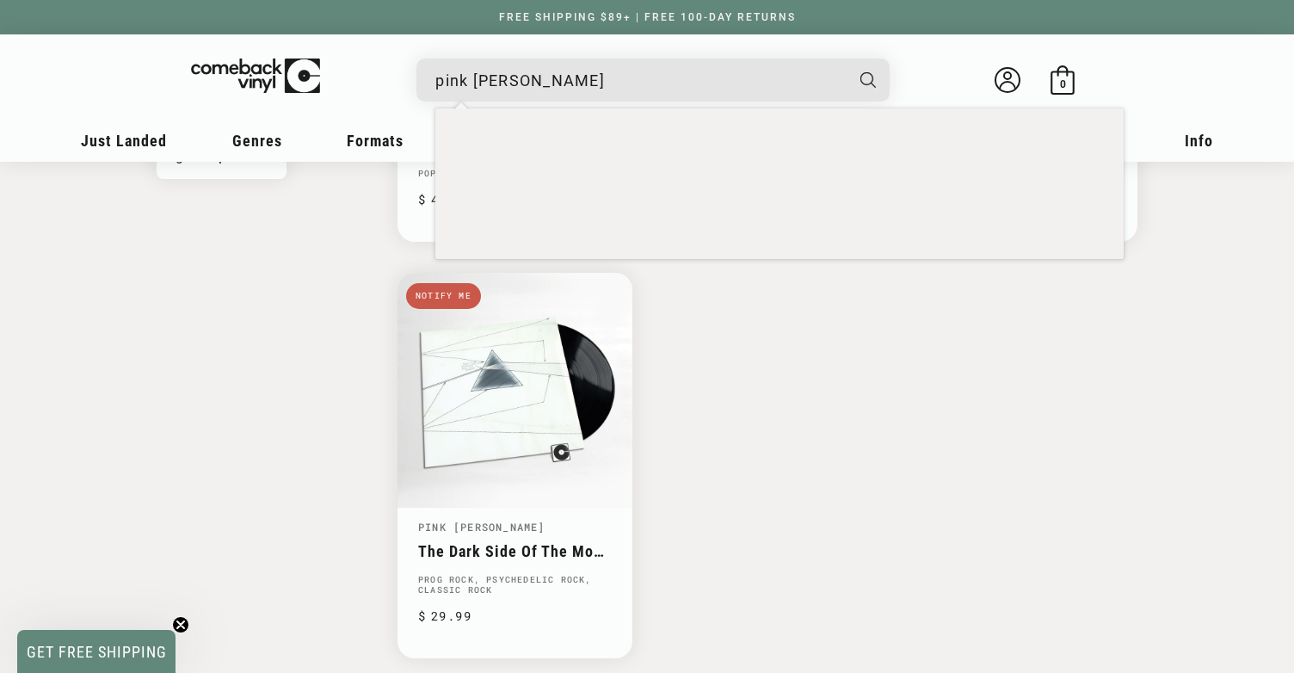
click at [618, 81] on input "pink floyd" at bounding box center [639, 80] width 408 height 35
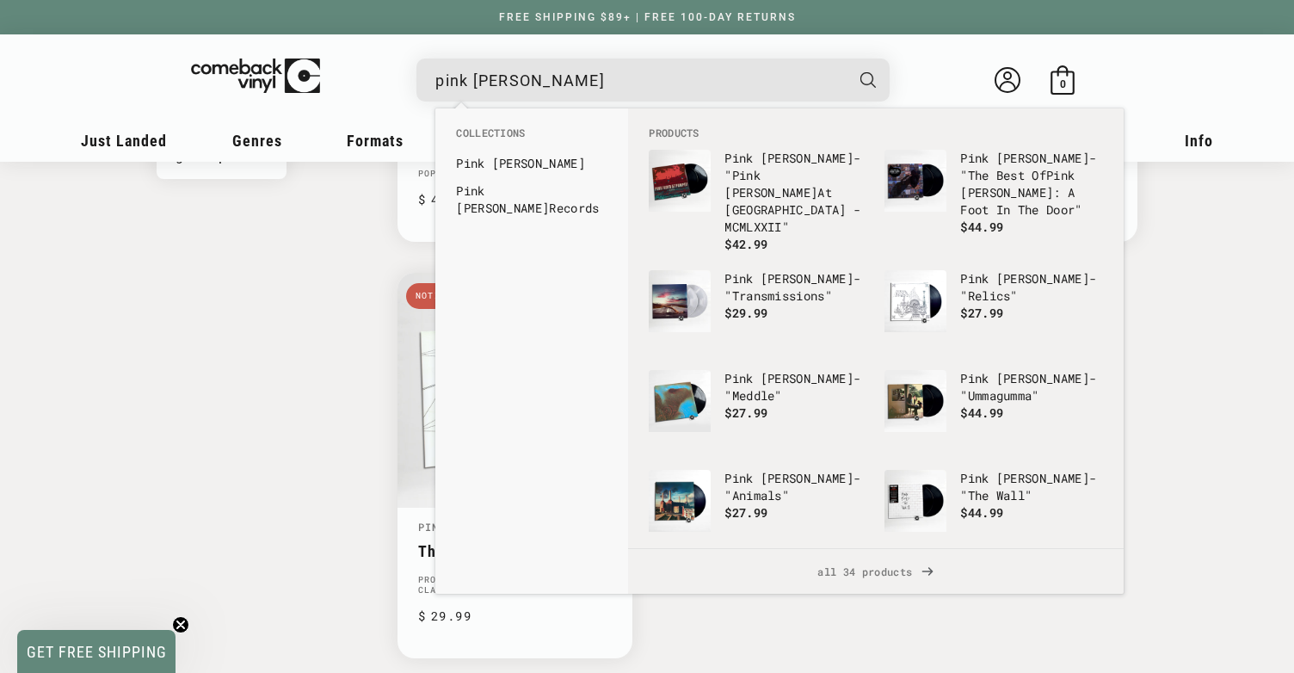
click at [618, 81] on input "pink floyd" at bounding box center [639, 80] width 408 height 35
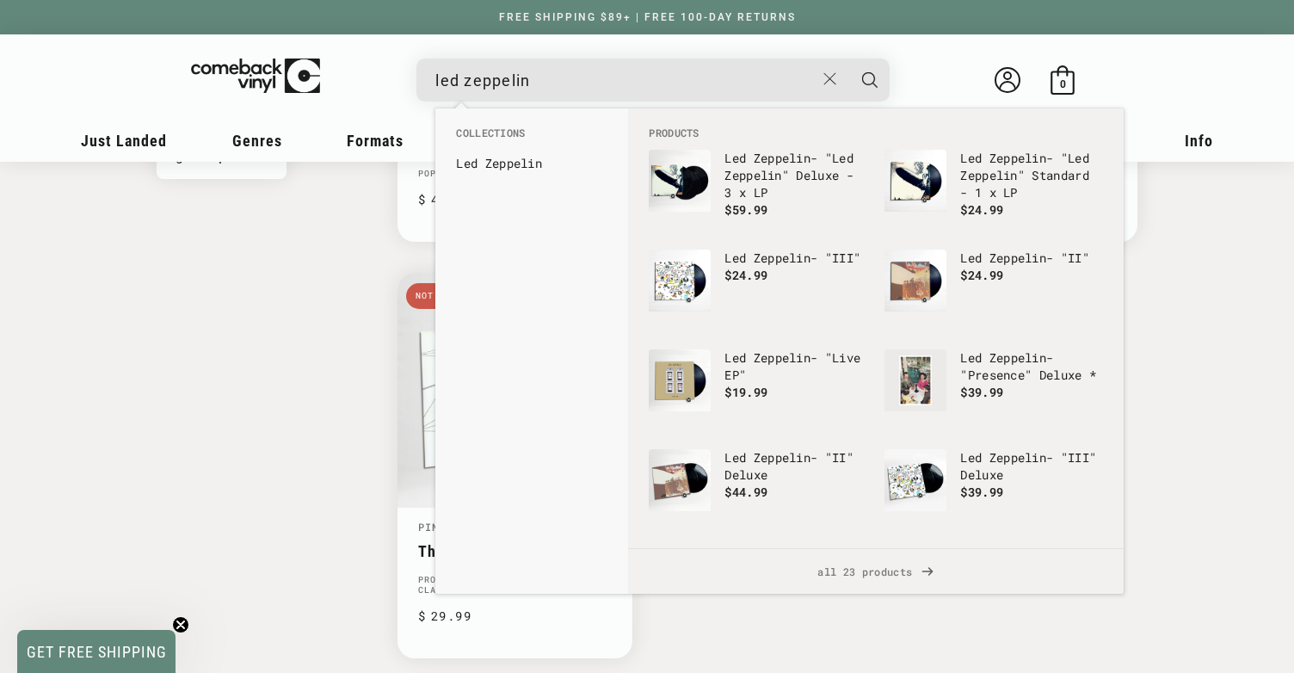
type input "led zeppelin"
click at [848, 58] on button "Search" at bounding box center [869, 79] width 43 height 43
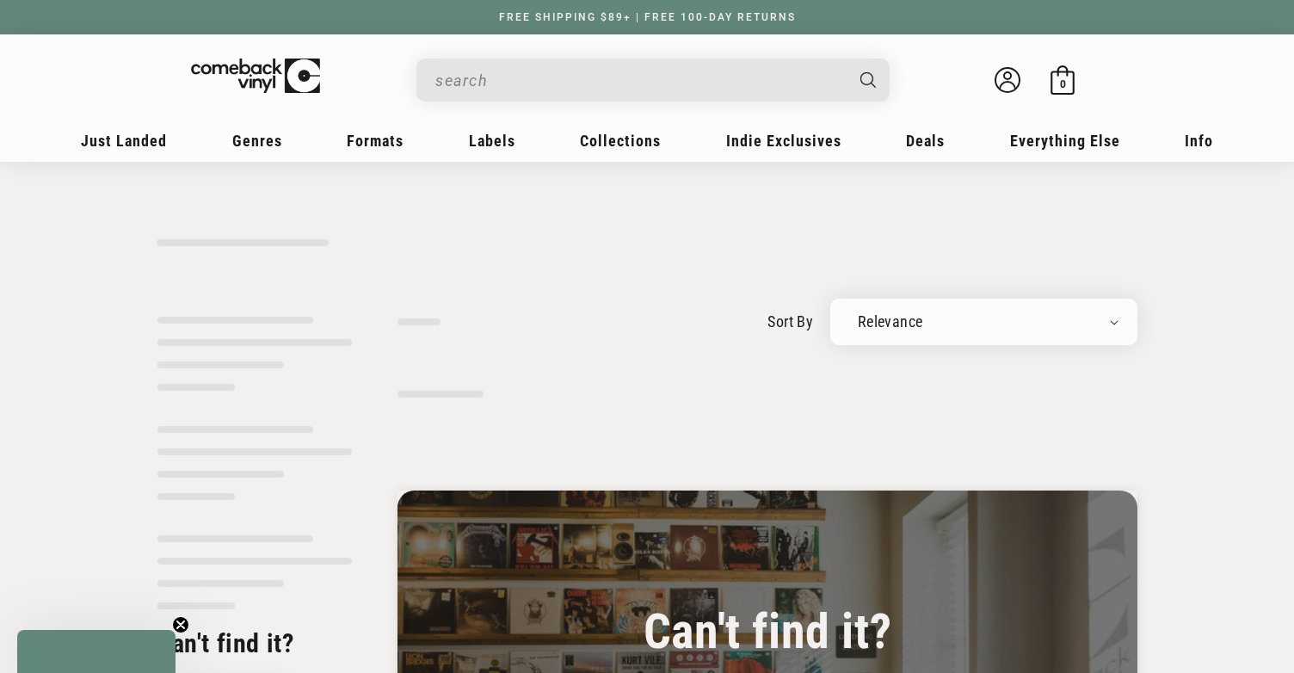
type input "led zeppelin"
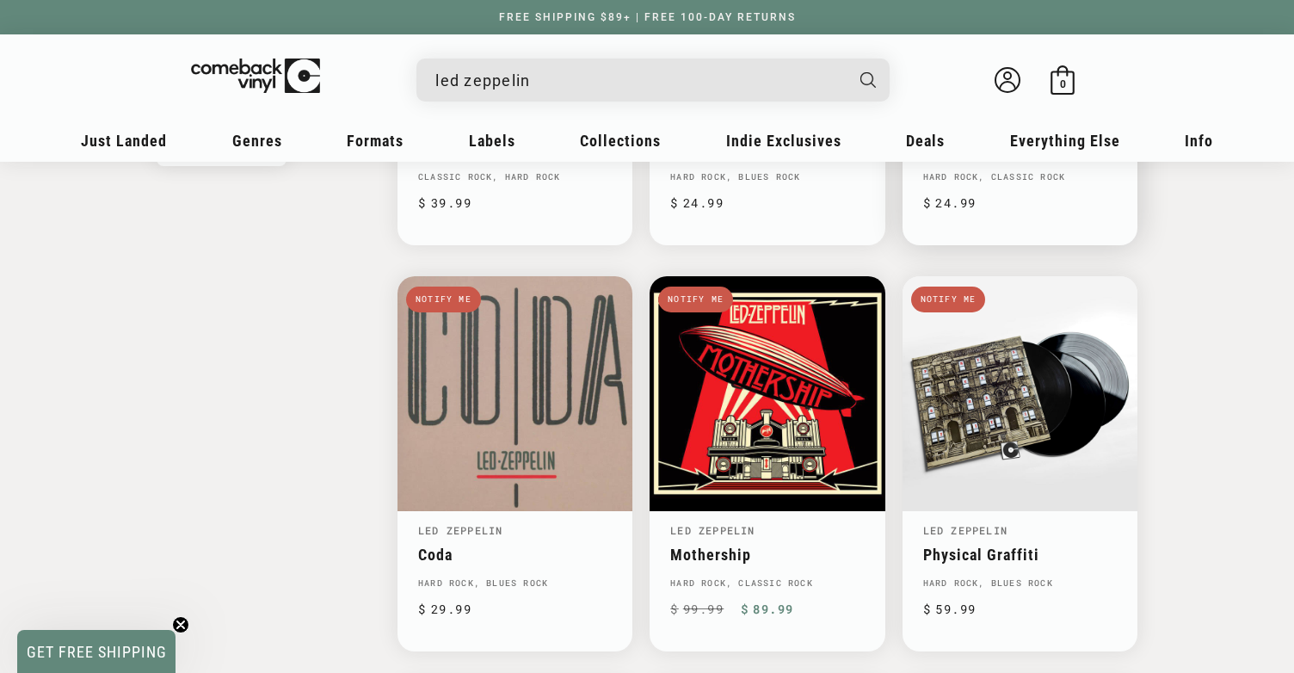
scroll to position [1732, 0]
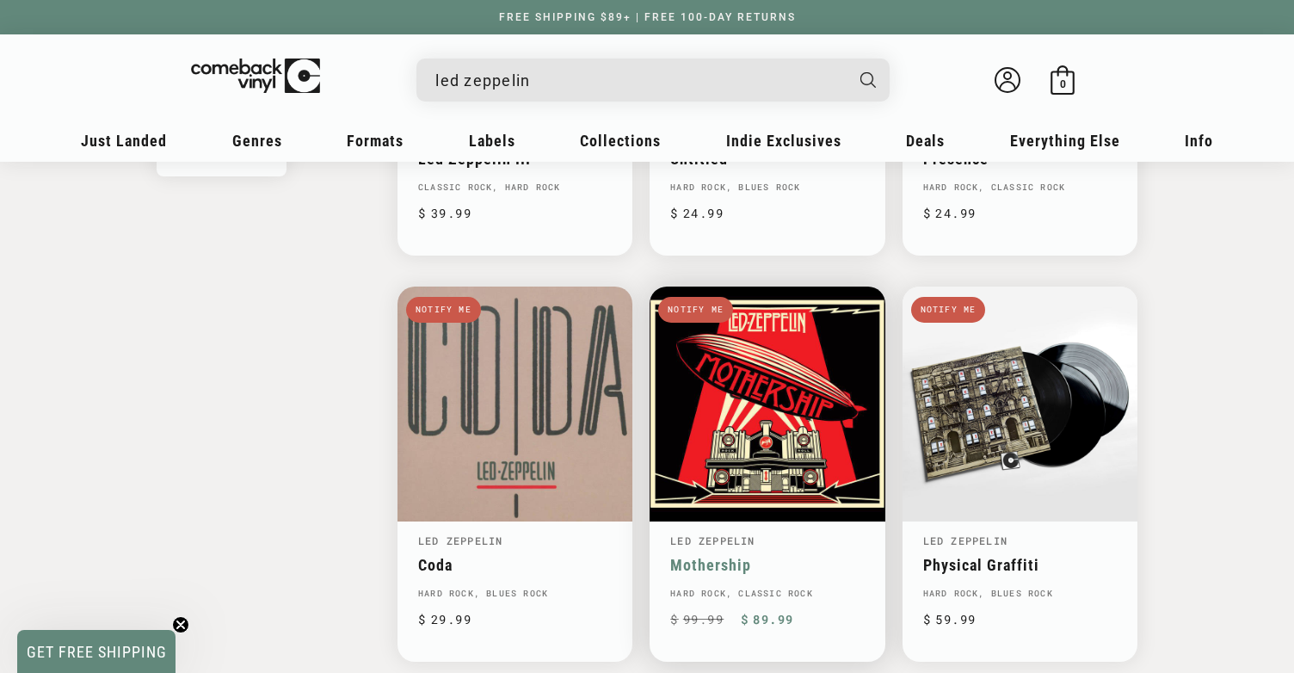
click at [741, 556] on link "Mothership" at bounding box center [767, 565] width 194 height 18
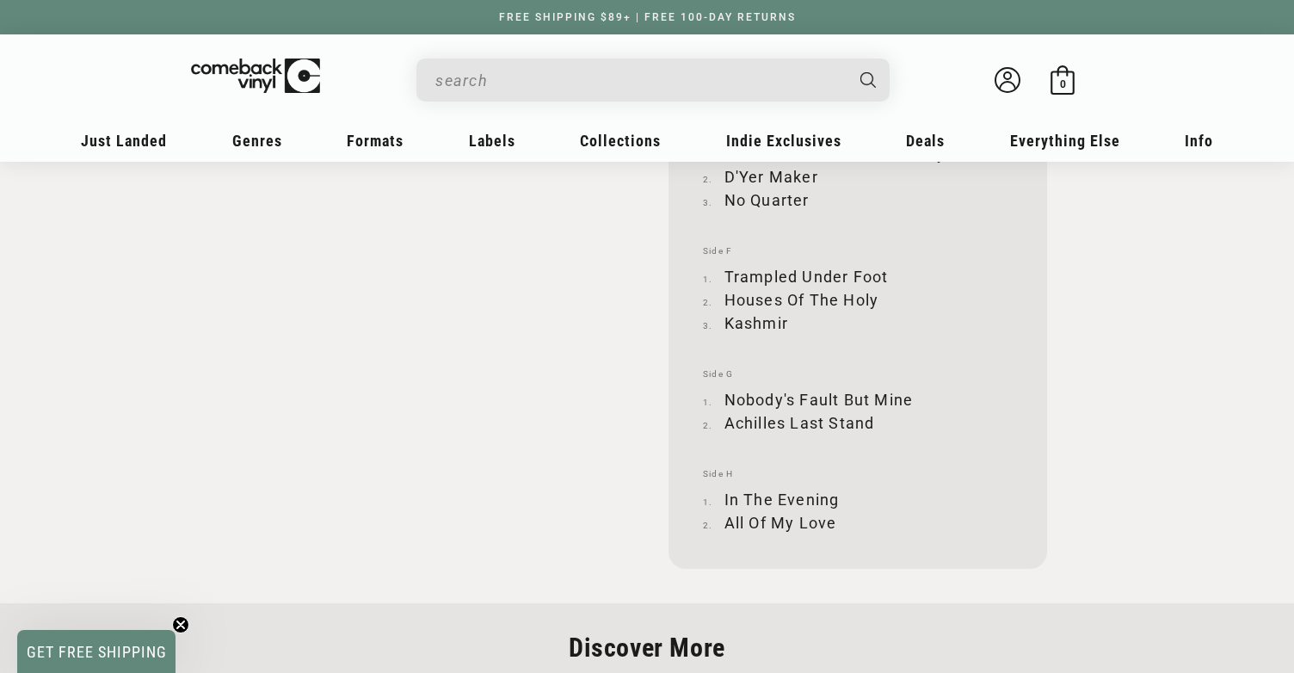
scroll to position [2386, 0]
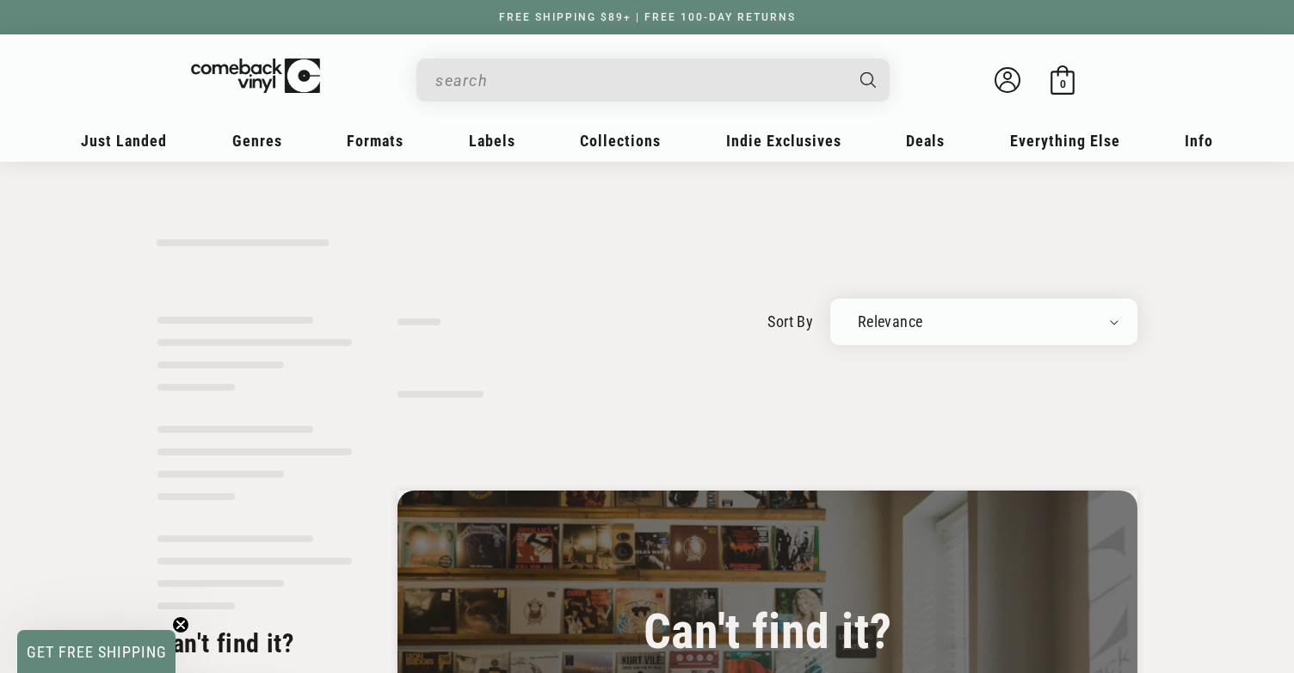
type input "led zeppelin"
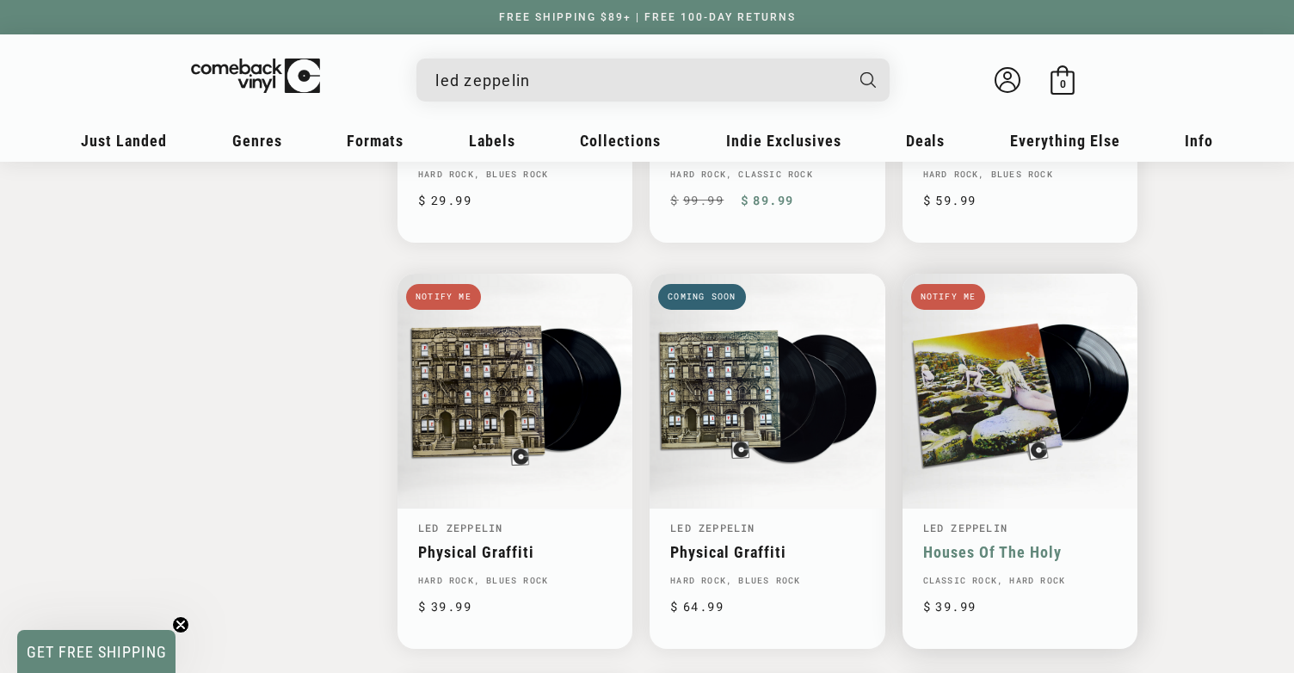
scroll to position [1976, 0]
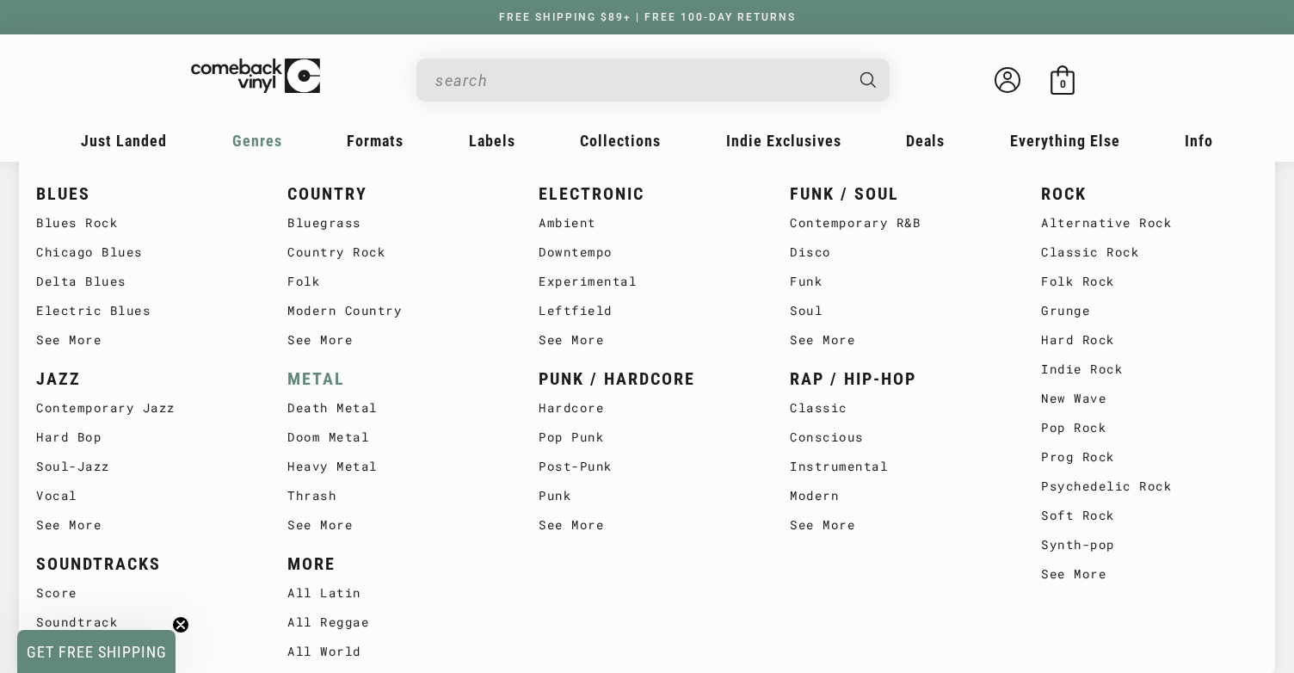
type input "led zeppelin"
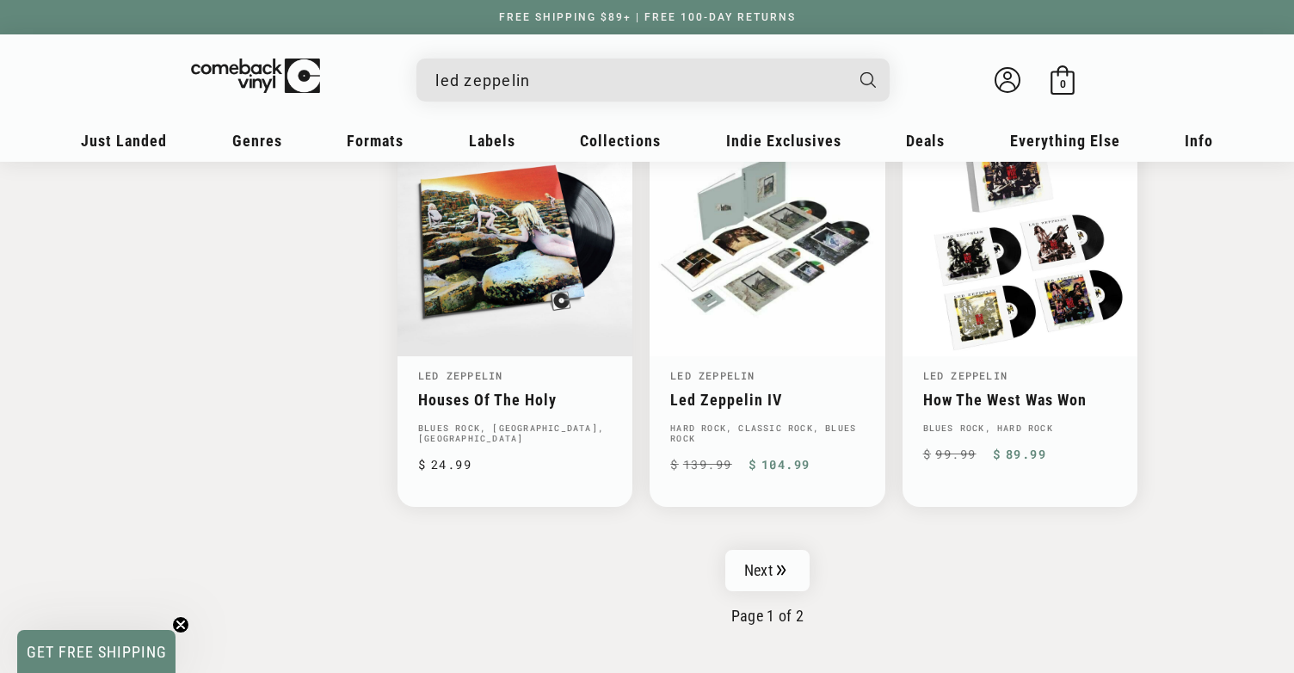
scroll to position [2713, 0]
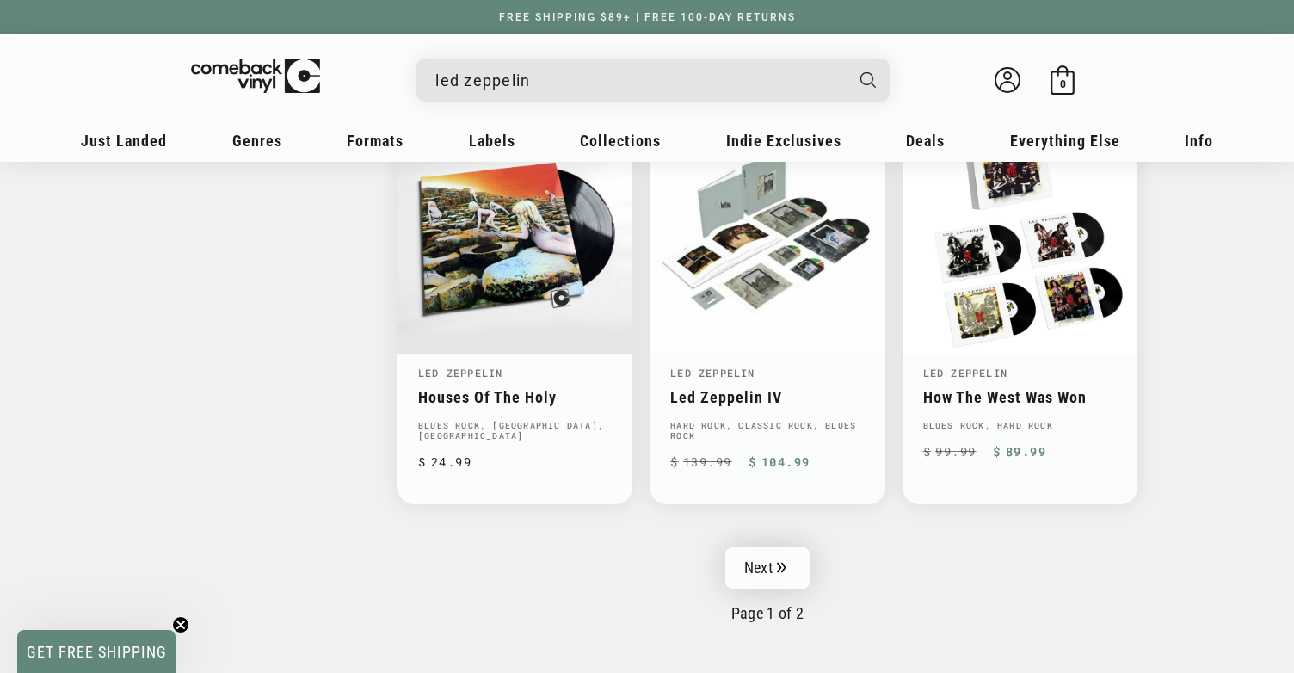
click at [766, 561] on link "Next" at bounding box center [767, 567] width 84 height 41
